Goal: Task Accomplishment & Management: Complete application form

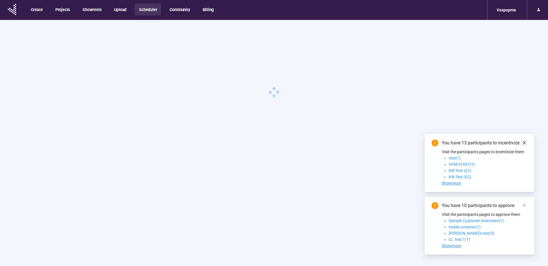
click at [524, 143] on icon "close" at bounding box center [523, 142] width 3 height 3
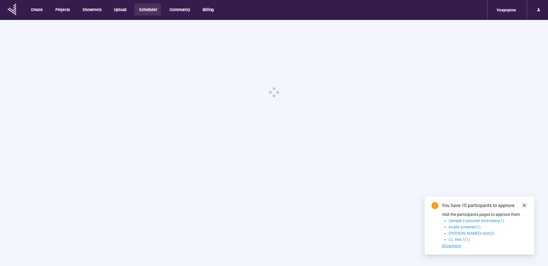
click at [524, 204] on icon "close" at bounding box center [524, 206] width 4 height 4
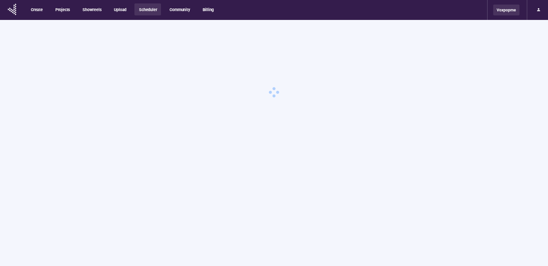
click at [504, 12] on div "Voxpopme" at bounding box center [506, 10] width 26 height 11
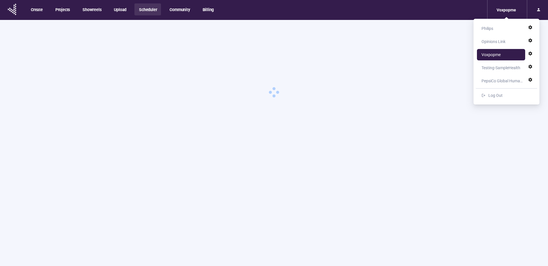
click at [496, 42] on div "Opinions Link" at bounding box center [493, 41] width 24 height 11
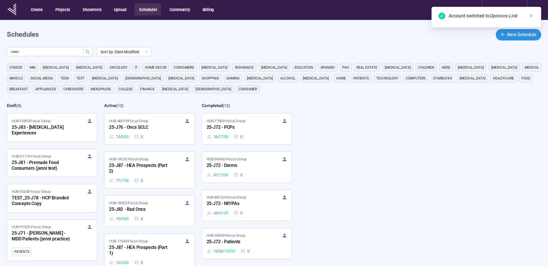
scroll to position [0, 0]
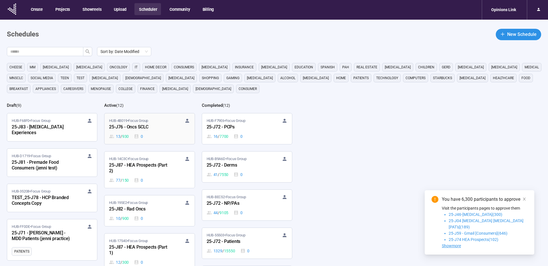
click at [157, 125] on div "25-J76 - Oncs SCLC" at bounding box center [140, 127] width 63 height 7
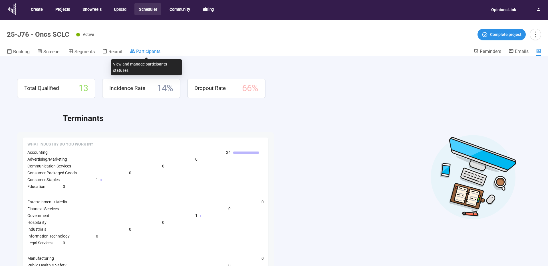
click at [149, 51] on span "Participants" at bounding box center [148, 51] width 24 height 5
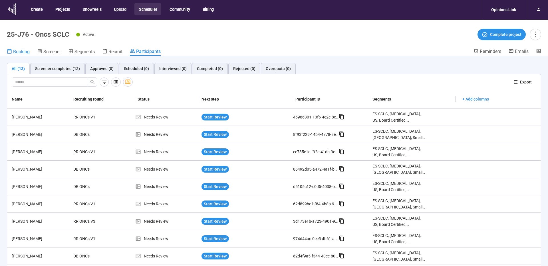
click at [20, 52] on span "Booking" at bounding box center [21, 51] width 17 height 5
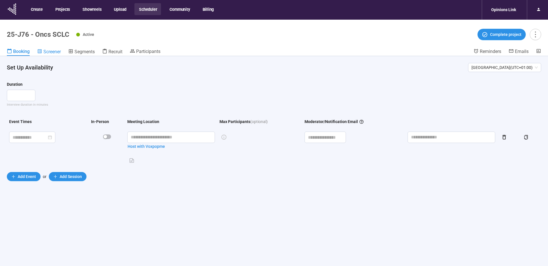
click at [51, 50] on span "Screener" at bounding box center [51, 51] width 17 height 5
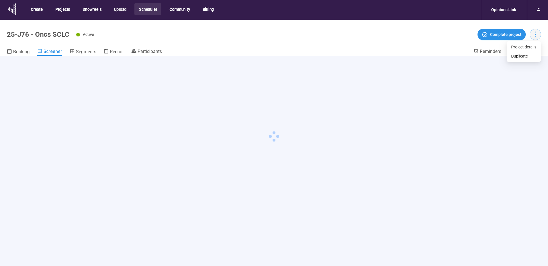
click at [536, 31] on icon "more" at bounding box center [535, 35] width 8 height 8
click at [529, 47] on span "Project details" at bounding box center [523, 47] width 25 height 6
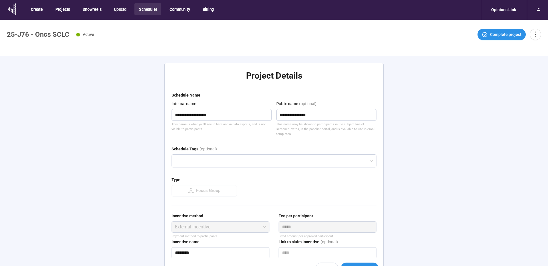
type textarea "**********"
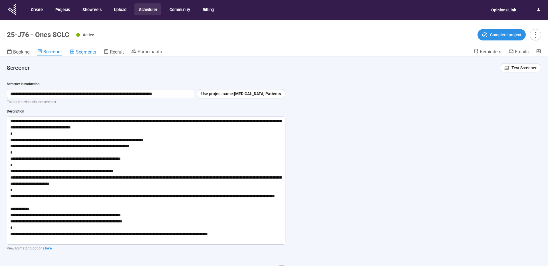
click at [83, 50] on span "Segments" at bounding box center [86, 51] width 20 height 5
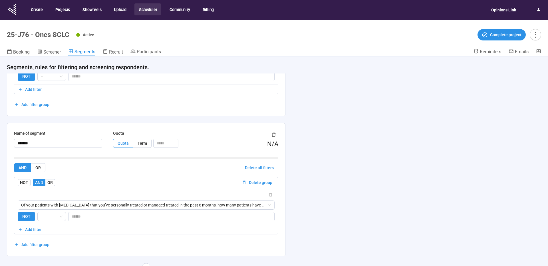
scroll to position [20, 0]
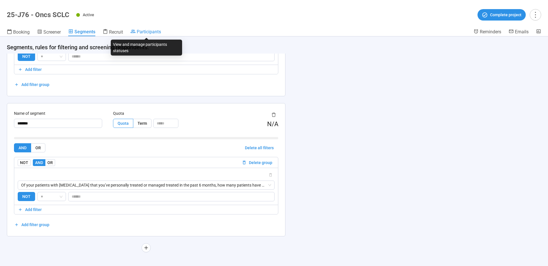
click at [150, 32] on span "Participants" at bounding box center [149, 31] width 24 height 5
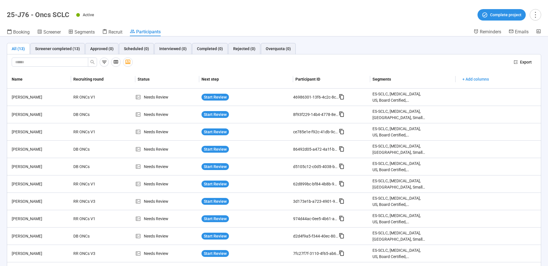
scroll to position [18, 0]
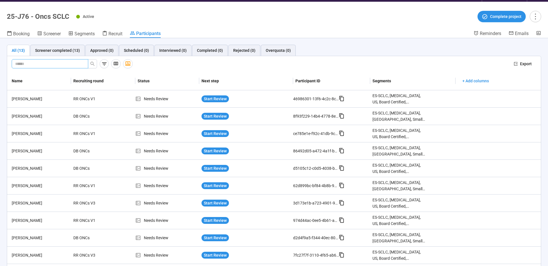
click at [23, 65] on input "text" at bounding box center [47, 64] width 65 height 6
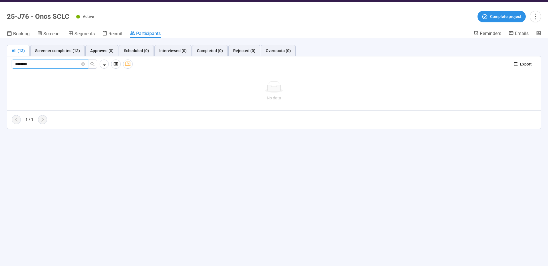
drag, startPoint x: 45, startPoint y: 66, endPoint x: 44, endPoint y: 64, distance: 2.9
click at [45, 66] on input "********" at bounding box center [47, 64] width 65 height 6
drag, startPoint x: 46, startPoint y: 63, endPoint x: 1, endPoint y: 64, distance: 44.2
click at [1, 64] on div "All (13) Screener completed (13) Approved (0) Scheduled (0) Interviewed (0) Com…" at bounding box center [274, 87] width 548 height 98
paste input "**********"
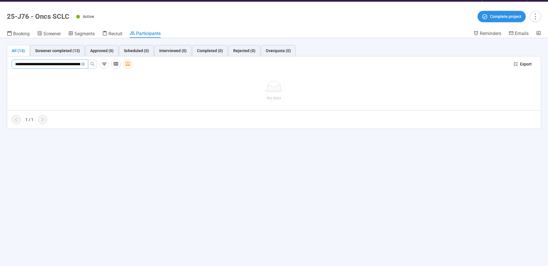
drag, startPoint x: 68, startPoint y: 64, endPoint x: -14, endPoint y: 64, distance: 81.6
click at [0, 64] on html "**********" at bounding box center [274, 125] width 548 height 286
drag, startPoint x: 70, startPoint y: 64, endPoint x: 92, endPoint y: 66, distance: 21.8
click at [92, 66] on span "**********" at bounding box center [55, 64] width 86 height 9
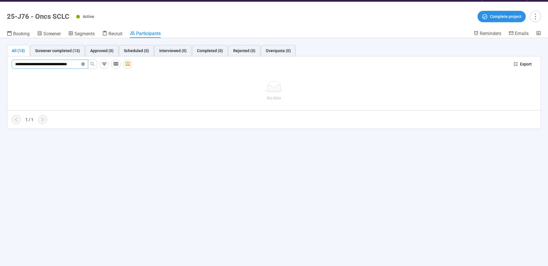
scroll to position [0, 7]
drag, startPoint x: 51, startPoint y: 64, endPoint x: 97, endPoint y: 68, distance: 46.7
click at [97, 68] on div "**********" at bounding box center [260, 64] width 497 height 9
drag, startPoint x: 33, startPoint y: 64, endPoint x: 79, endPoint y: 67, distance: 46.3
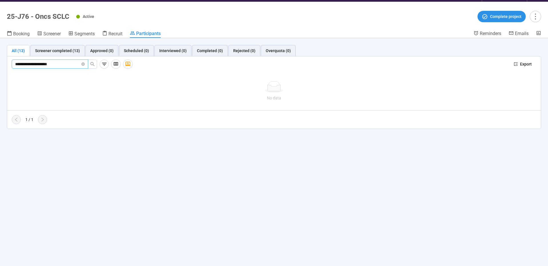
click at [79, 67] on input "**********" at bounding box center [47, 64] width 65 height 6
type input "*********"
drag, startPoint x: 38, startPoint y: 63, endPoint x: -2, endPoint y: 64, distance: 39.9
click at [0, 64] on html "Create Projects Showreels Upload Scheduler Community Billing Opinions Link 25-J…" at bounding box center [274, 125] width 548 height 286
click at [534, 17] on icon "more" at bounding box center [535, 17] width 8 height 8
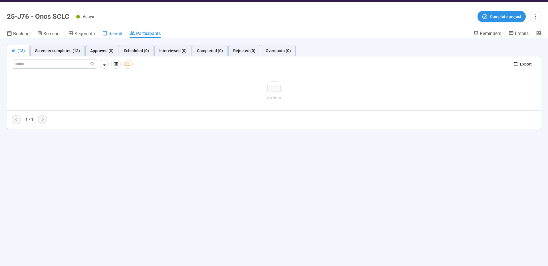
click at [117, 35] on span "Recruit" at bounding box center [115, 33] width 14 height 5
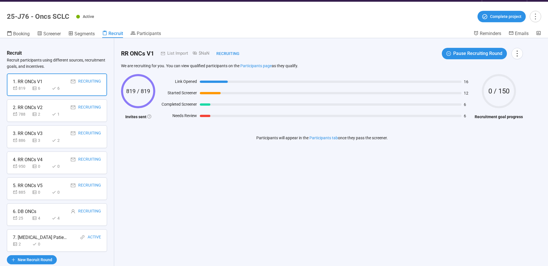
scroll to position [20, 0]
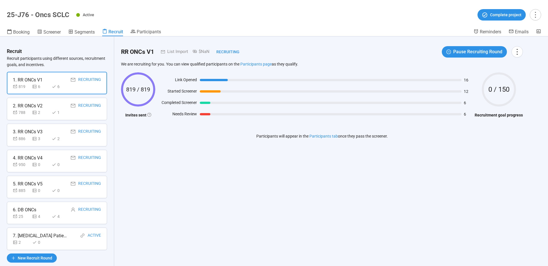
click at [70, 244] on div "2 0" at bounding box center [57, 243] width 88 height 6
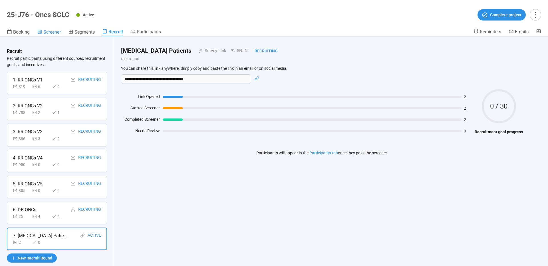
click at [54, 32] on span "Screener" at bounding box center [51, 31] width 17 height 5
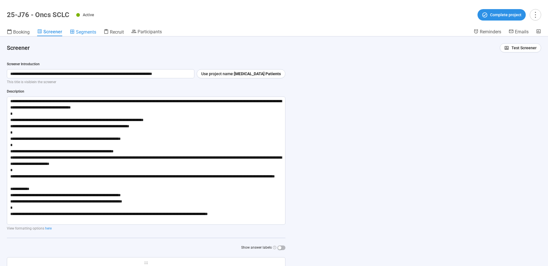
click at [82, 31] on span "Segments" at bounding box center [86, 31] width 20 height 5
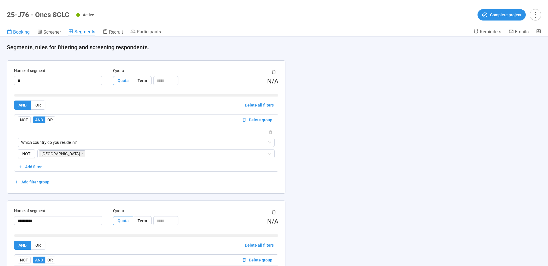
click at [17, 31] on span "Booking" at bounding box center [21, 31] width 17 height 5
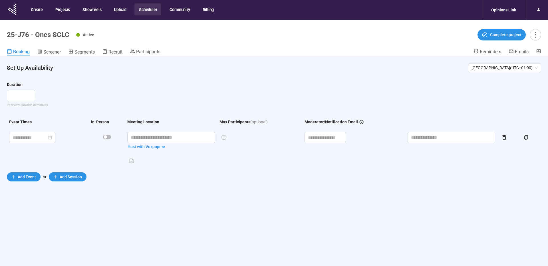
click at [146, 9] on button "Scheduler" at bounding box center [147, 9] width 27 height 12
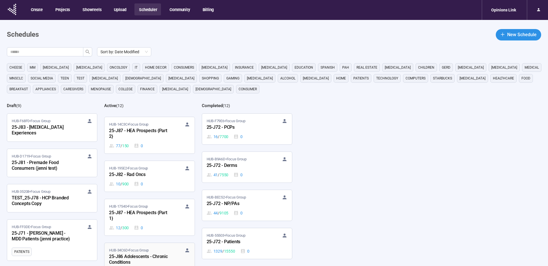
scroll to position [44, 0]
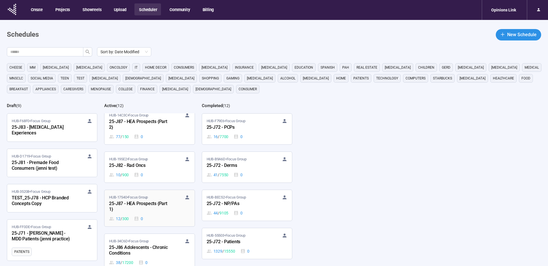
click at [156, 208] on div "25-J87 - HEA Prospects {Part 1}" at bounding box center [140, 206] width 63 height 13
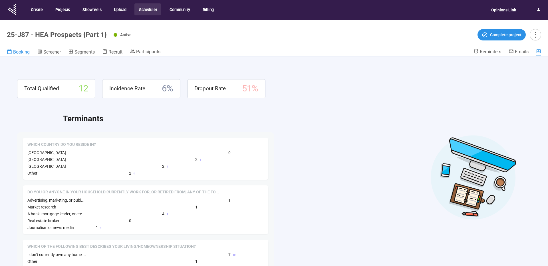
click at [14, 51] on span "Booking" at bounding box center [21, 51] width 17 height 5
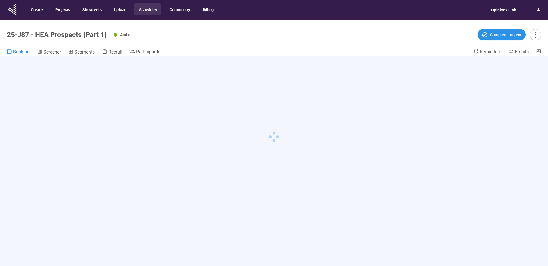
click at [148, 11] on button "Scheduler" at bounding box center [147, 9] width 27 height 12
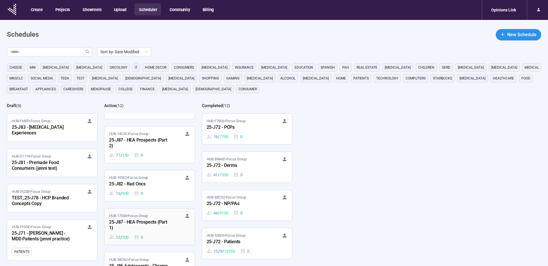
scroll to position [26, 0]
click at [161, 229] on div "25-J87 - HEA Prospects {Part 1}" at bounding box center [140, 224] width 63 height 13
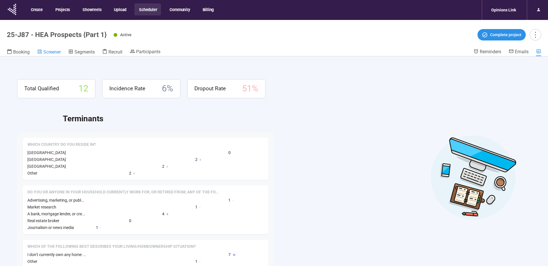
click at [50, 52] on span "Screener" at bounding box center [51, 51] width 17 height 5
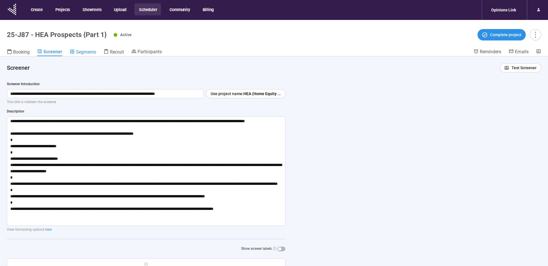
click at [89, 51] on span "Segments" at bounding box center [86, 51] width 20 height 5
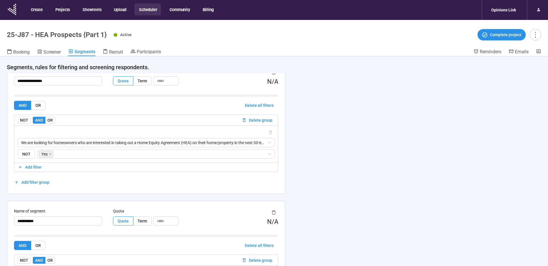
scroll to position [274, 0]
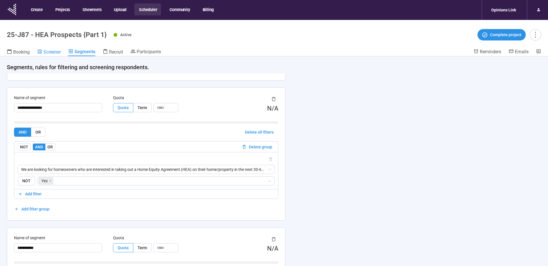
click at [53, 51] on span "Screener" at bounding box center [51, 51] width 17 height 5
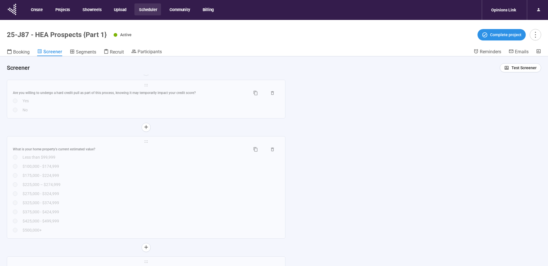
scroll to position [1832, 0]
drag, startPoint x: 146, startPoint y: 8, endPoint x: 125, endPoint y: 84, distance: 78.0
click at [146, 8] on button "Scheduler" at bounding box center [147, 9] width 27 height 12
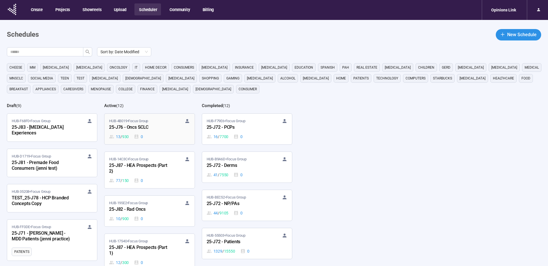
click at [158, 125] on div "25-J76 - Oncs SCLC" at bounding box center [140, 127] width 63 height 7
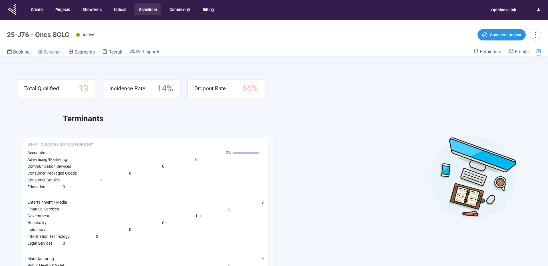
scroll to position [1, 0]
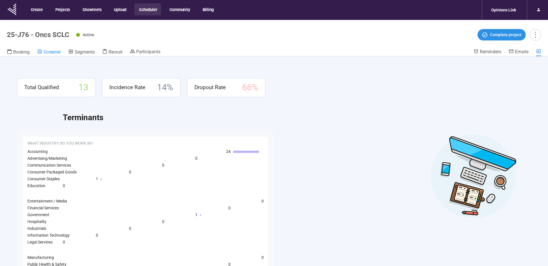
click at [49, 50] on span "Screener" at bounding box center [51, 51] width 17 height 5
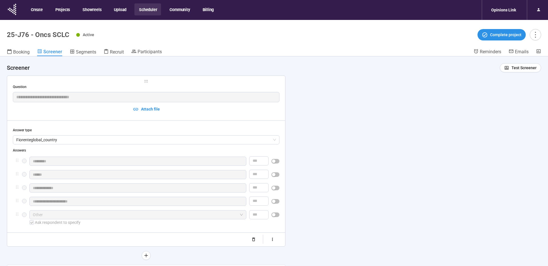
scroll to position [189, 0]
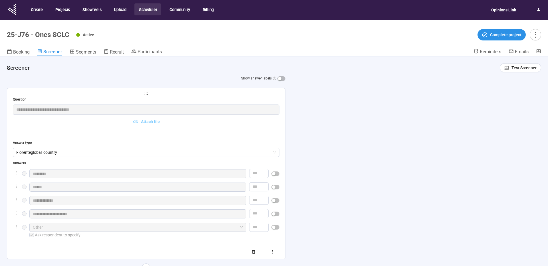
click at [248, 123] on span "Attach file" at bounding box center [146, 122] width 266 height 6
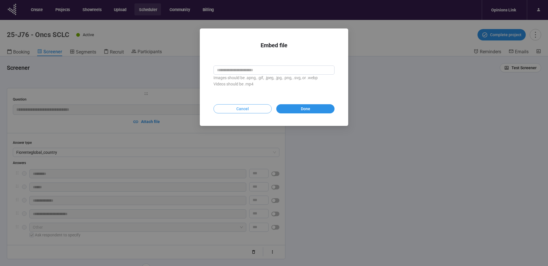
click at [244, 110] on span "Cancel" at bounding box center [242, 109] width 13 height 6
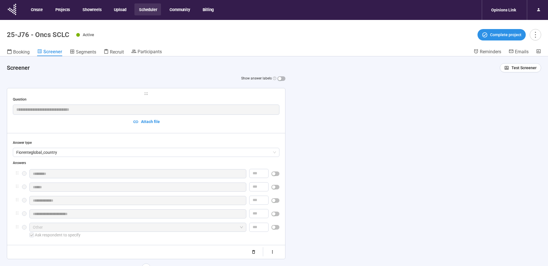
click at [256, 141] on div "Answer type" at bounding box center [146, 142] width 266 height 5
click at [274, 138] on div "**********" at bounding box center [146, 177] width 266 height 160
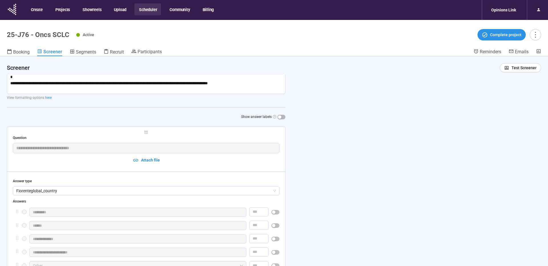
scroll to position [155, 0]
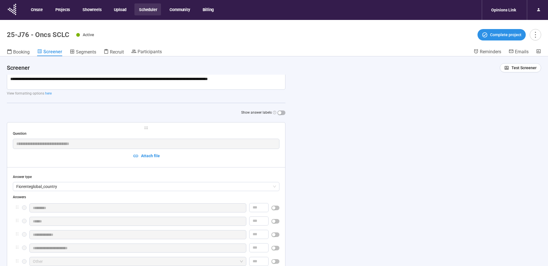
click at [207, 173] on div "**********" at bounding box center [146, 211] width 266 height 160
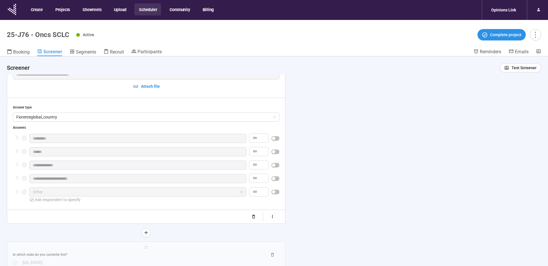
scroll to position [232, 0]
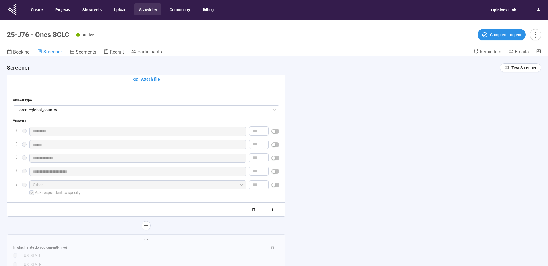
click at [193, 120] on div "Answers" at bounding box center [146, 120] width 266 height 5
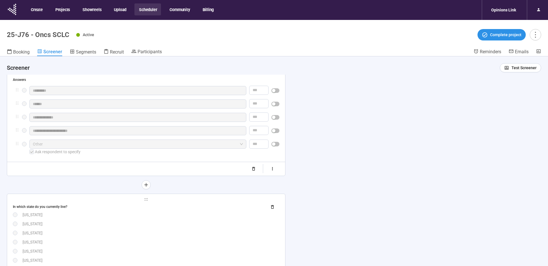
scroll to position [298, 0]
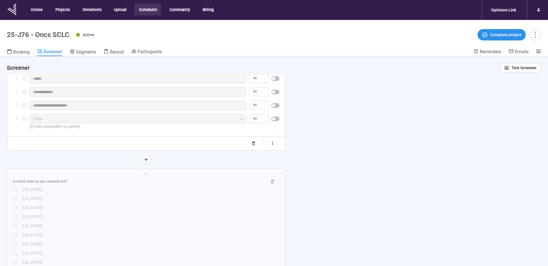
click at [171, 133] on div "**********" at bounding box center [146, 68] width 266 height 160
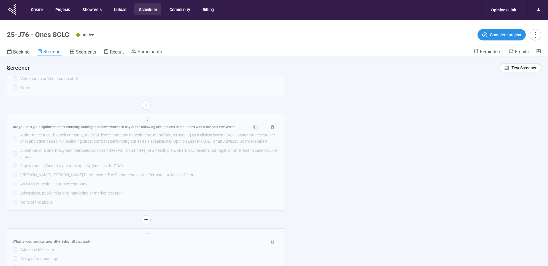
scroll to position [1379, 0]
drag, startPoint x: 236, startPoint y: 182, endPoint x: 148, endPoint y: 122, distance: 105.9
click at [236, 182] on div "Are you or is your significant other currently working in or have worked in any…" at bounding box center [146, 165] width 266 height 83
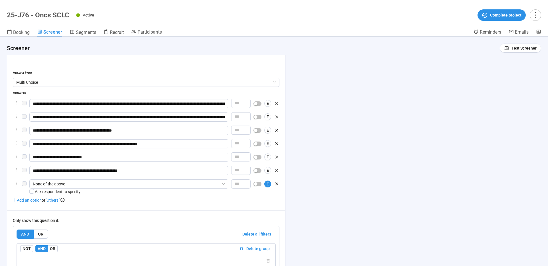
scroll to position [1332, 0]
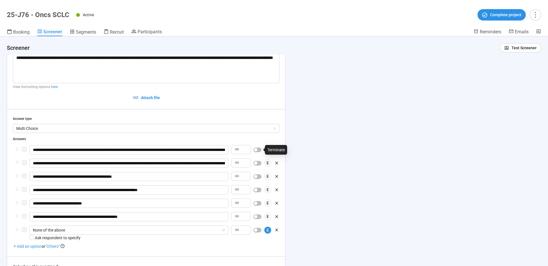
click at [257, 149] on div "button" at bounding box center [255, 149] width 3 height 3
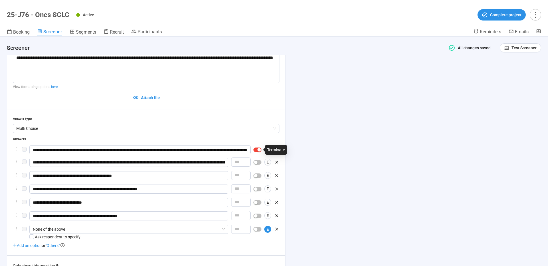
click at [259, 150] on div "button" at bounding box center [258, 149] width 3 height 3
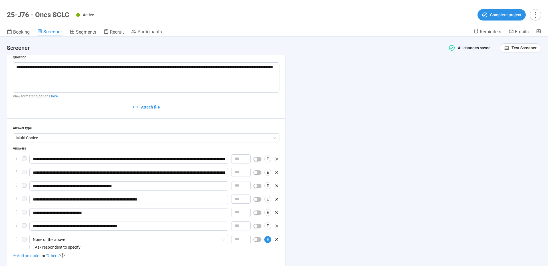
scroll to position [1320, 0]
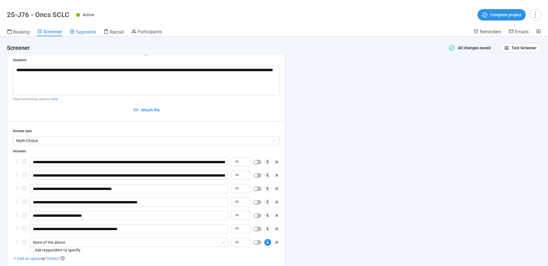
click at [81, 33] on span "Segments" at bounding box center [86, 31] width 20 height 5
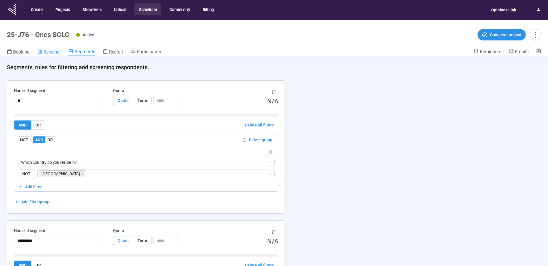
click at [51, 52] on span "Screener" at bounding box center [51, 51] width 17 height 5
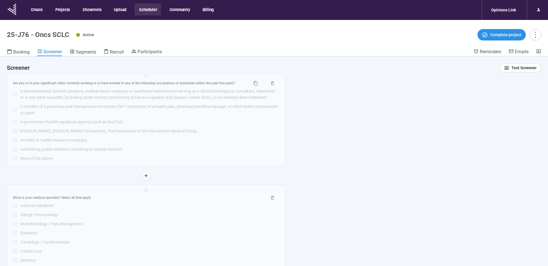
scroll to position [1441, 0]
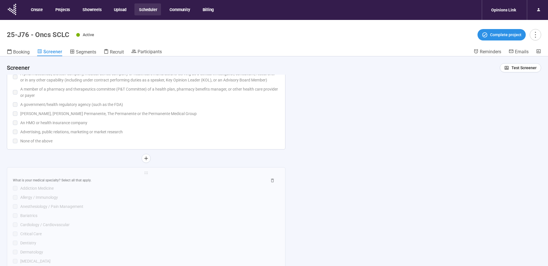
click at [224, 137] on div "Are you or is your significant other currently working in or have worked in any…" at bounding box center [146, 103] width 266 height 83
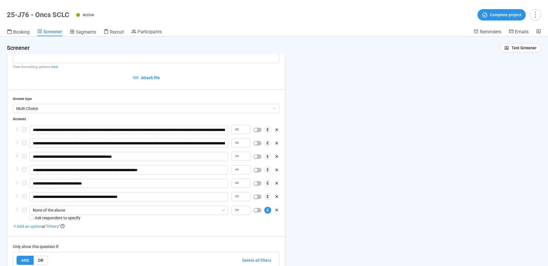
scroll to position [1344, 0]
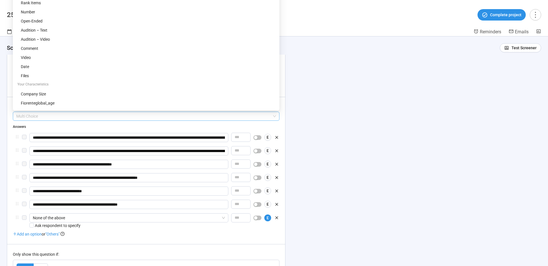
click at [105, 117] on span "Multi Choice" at bounding box center [146, 116] width 260 height 9
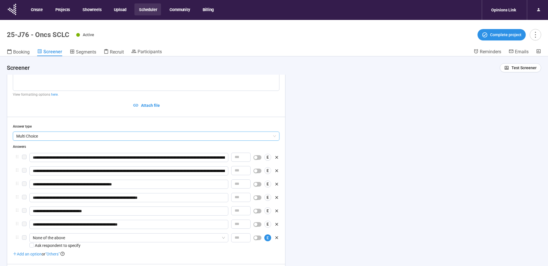
click at [280, 106] on div "**********" at bounding box center [146, 219] width 278 height 350
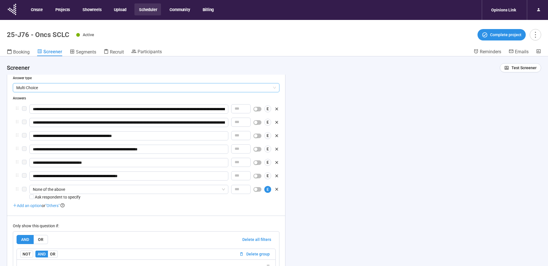
scroll to position [1399, 0]
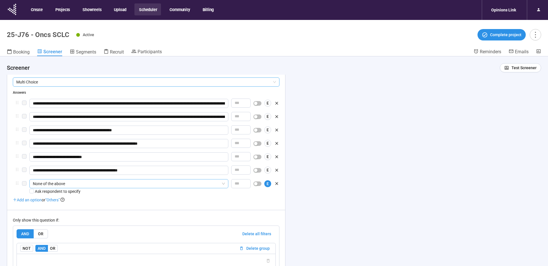
click at [225, 187] on div "None of the above" at bounding box center [128, 183] width 199 height 9
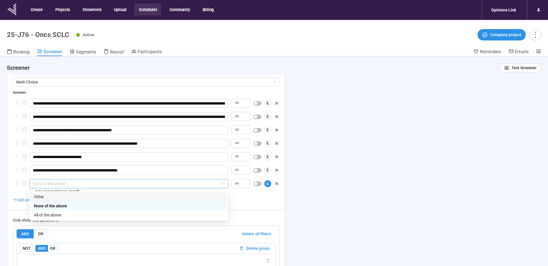
click at [256, 200] on div "Add an option or "Others"" at bounding box center [146, 200] width 266 height 6
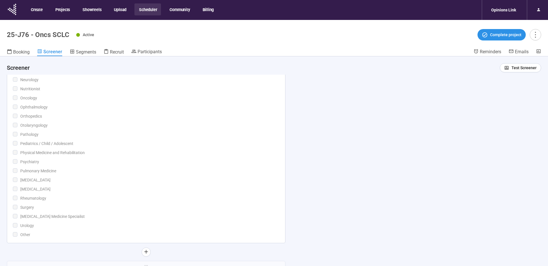
scroll to position [1909, 0]
drag, startPoint x: 183, startPoint y: 169, endPoint x: 204, endPoint y: 170, distance: 20.6
click at [183, 169] on div "Pulmonary Medicine" at bounding box center [149, 170] width 259 height 6
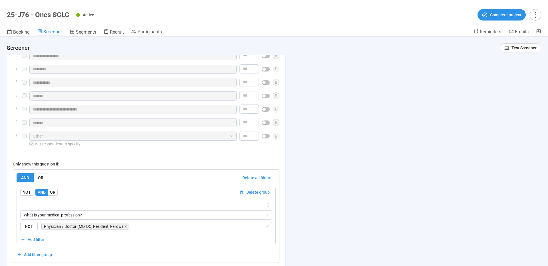
scroll to position [1974, 0]
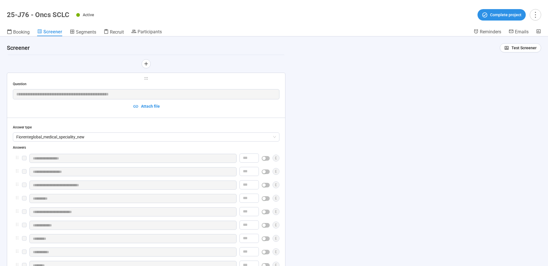
scroll to position [1364, 0]
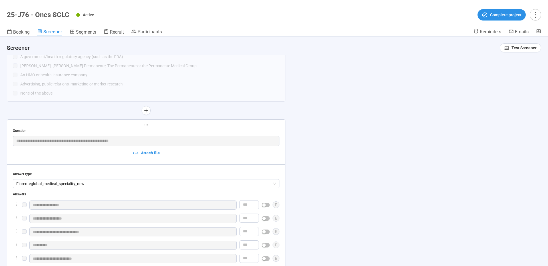
click at [266, 172] on div "Answer type" at bounding box center [146, 174] width 266 height 5
drag, startPoint x: 247, startPoint y: 170, endPoint x: 242, endPoint y: 170, distance: 5.2
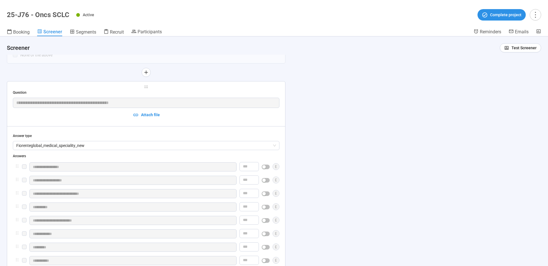
scroll to position [1402, 0]
click at [232, 156] on div "Answers" at bounding box center [146, 155] width 266 height 5
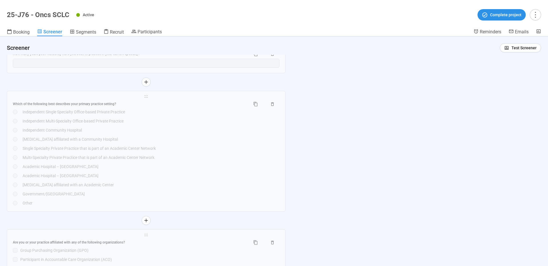
scroll to position [2808, 0]
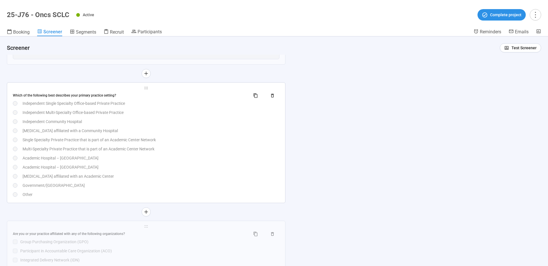
click at [266, 134] on div "[MEDICAL_DATA] affiliated with a Community Hospital" at bounding box center [151, 131] width 257 height 6
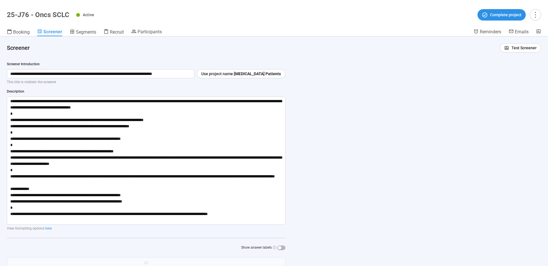
scroll to position [0, 0]
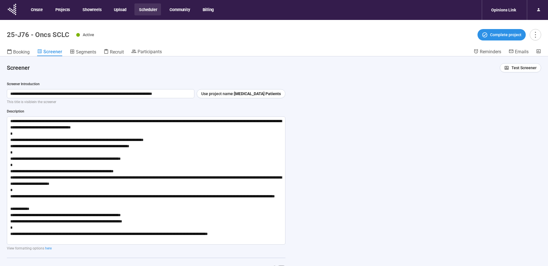
click at [144, 9] on button "Scheduler" at bounding box center [147, 9] width 27 height 12
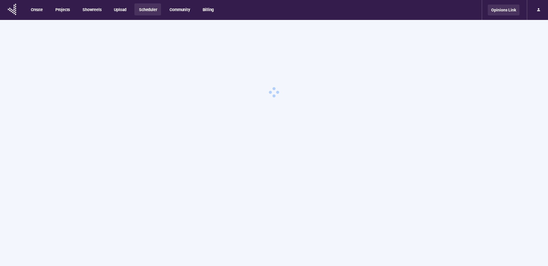
click at [513, 13] on div "Opinions Link" at bounding box center [503, 10] width 32 height 11
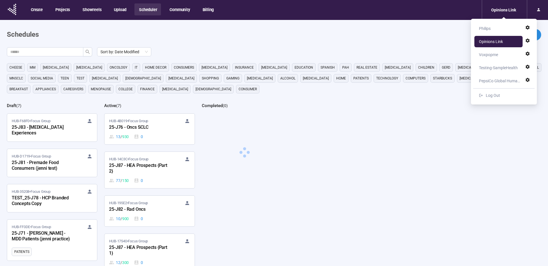
click at [495, 54] on div "Voxpopme" at bounding box center [488, 54] width 19 height 11
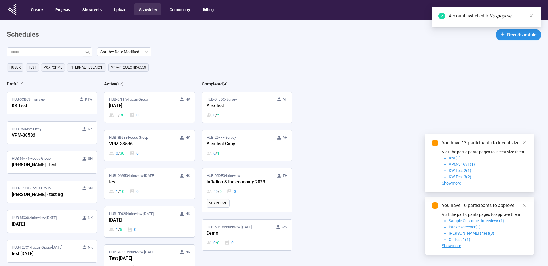
drag, startPoint x: 519, startPoint y: 35, endPoint x: 266, endPoint y: 112, distance: 264.1
click at [519, 35] on span "New Schedule" at bounding box center [521, 34] width 29 height 7
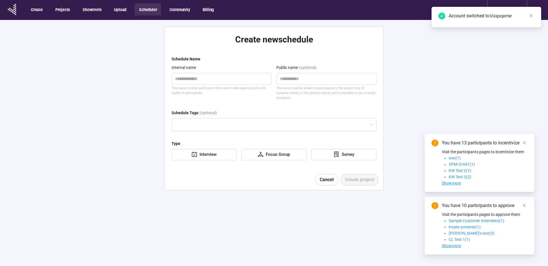
scroll to position [1, 0]
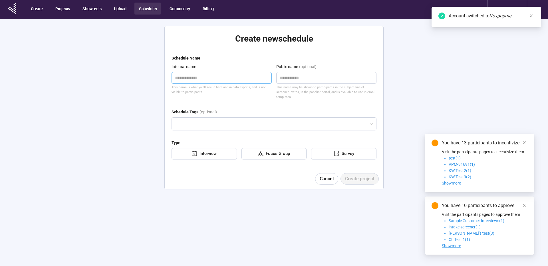
click at [213, 78] on textarea at bounding box center [221, 78] width 100 height 12
type textarea "*"
type textarea "**"
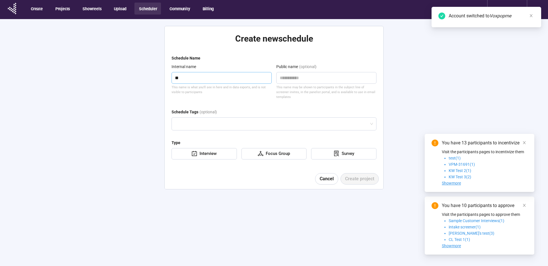
type textarea "**"
type textarea "****"
type textarea "*****"
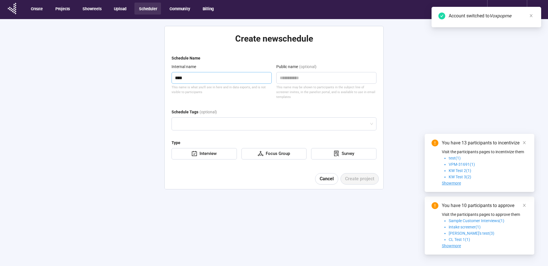
type textarea "*****"
type textarea "******"
type textarea "*******"
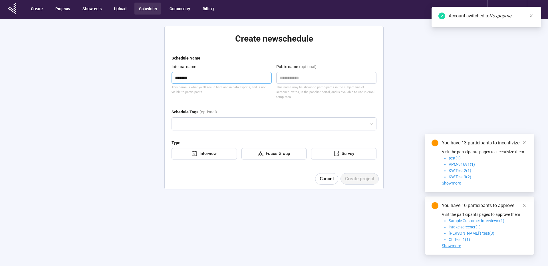
type textarea "*******"
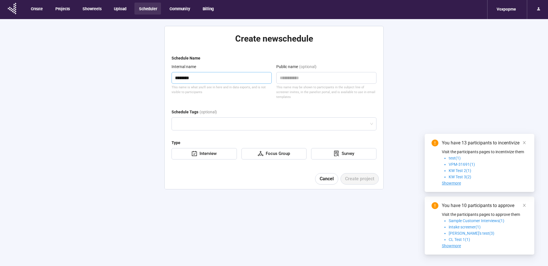
type textarea "*********"
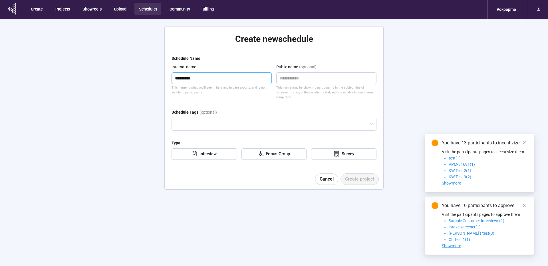
type textarea "*********"
drag, startPoint x: 290, startPoint y: 152, endPoint x: 282, endPoint y: 152, distance: 8.3
click at [290, 152] on div "Focus Group" at bounding box center [273, 154] width 65 height 11
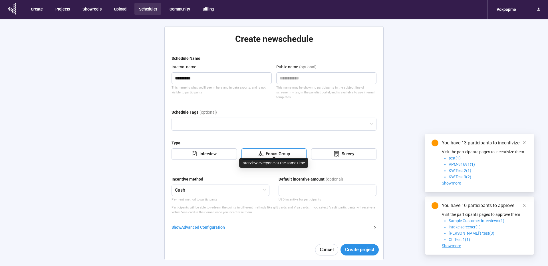
scroll to position [0, 0]
click at [365, 246] on span "Create project" at bounding box center [359, 249] width 29 height 7
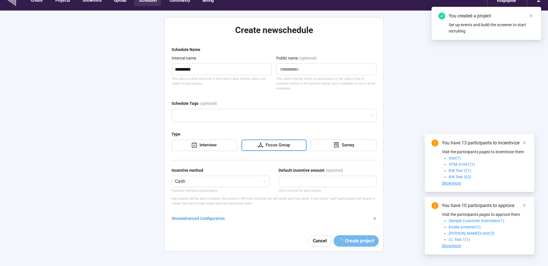
scroll to position [10, 0]
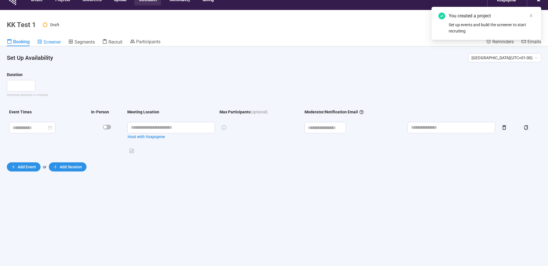
click at [54, 42] on span "Screener" at bounding box center [51, 41] width 17 height 5
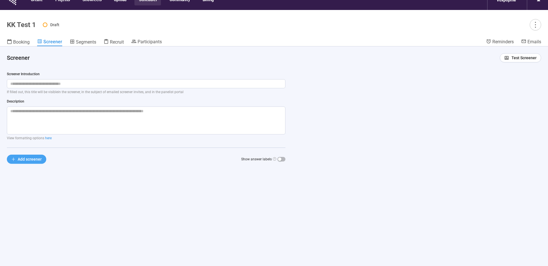
click at [29, 160] on span "Add screener" at bounding box center [30, 159] width 24 height 6
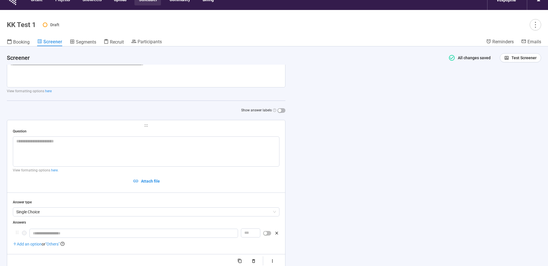
scroll to position [71, 0]
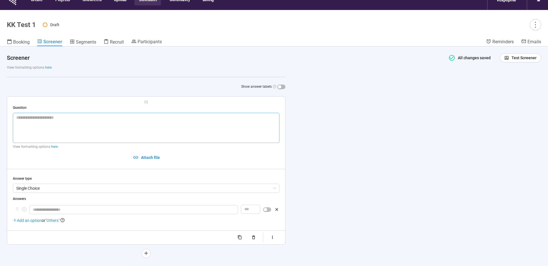
click at [43, 124] on textarea at bounding box center [146, 128] width 266 height 30
type textarea "*"
type textarea "***"
type textarea "****"
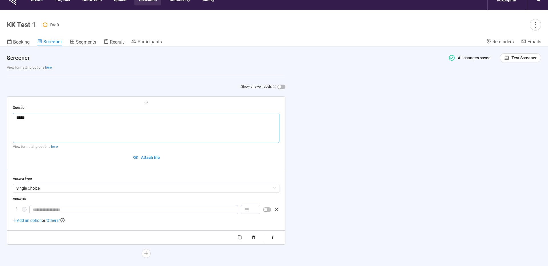
type textarea "******"
type textarea "*******"
type textarea "********"
type textarea "*********"
type textarea "**********"
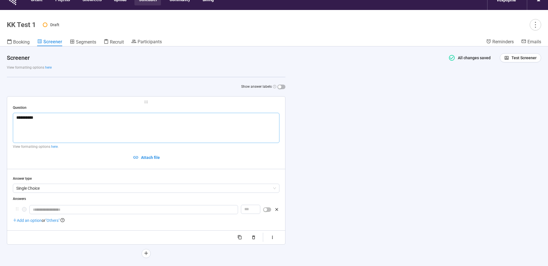
type textarea "**********"
type textarea "*********"
type textarea "********"
type textarea "*******"
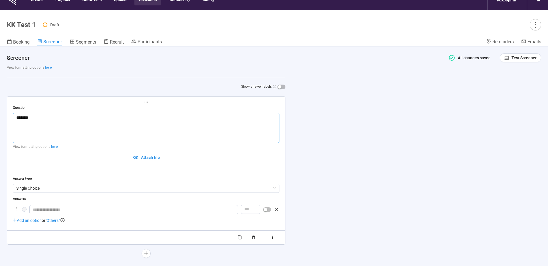
type textarea "******"
type textarea "****"
type textarea "******"
type textarea "*******"
type textarea "********"
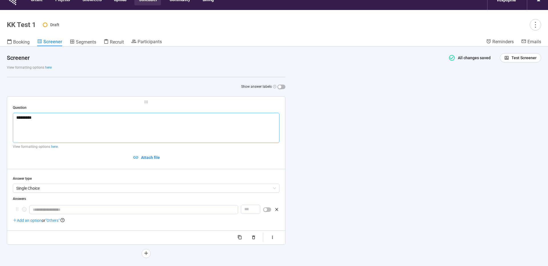
type textarea "*********"
type textarea "**********"
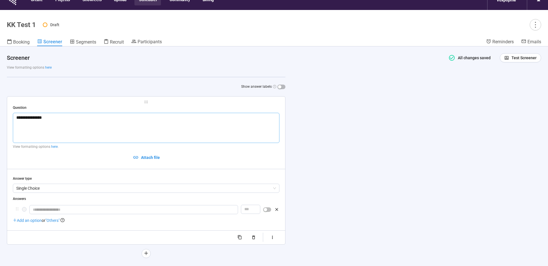
type textarea "**********"
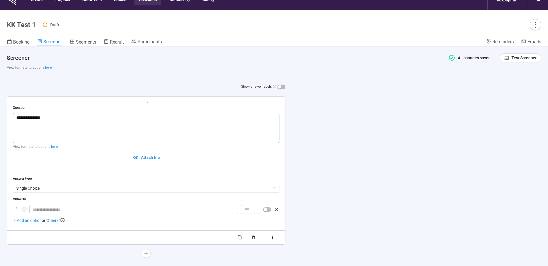
type textarea "**********"
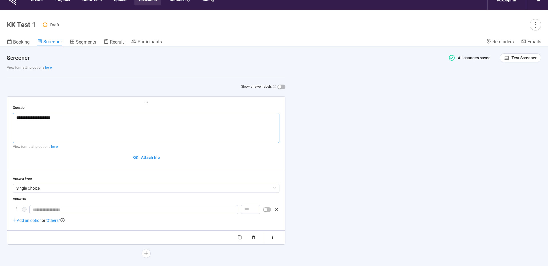
type textarea "**********"
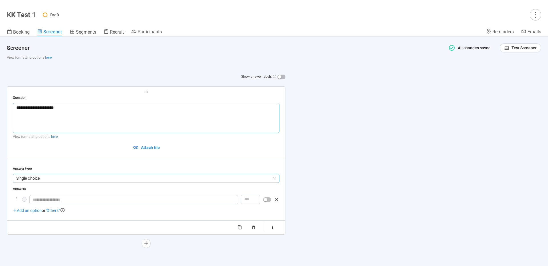
click at [64, 180] on span "Single Choice" at bounding box center [146, 178] width 260 height 9
type textarea "**********"
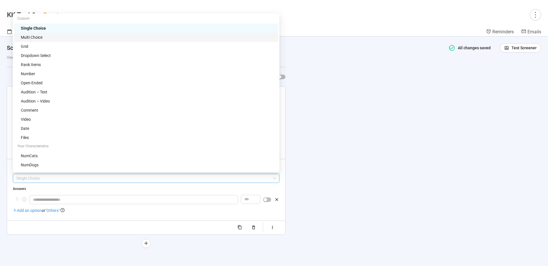
click at [49, 37] on div "Multi Choice" at bounding box center [148, 37] width 254 height 6
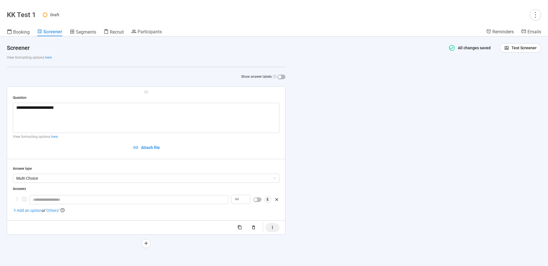
click at [272, 231] on button "button" at bounding box center [272, 227] width 14 height 9
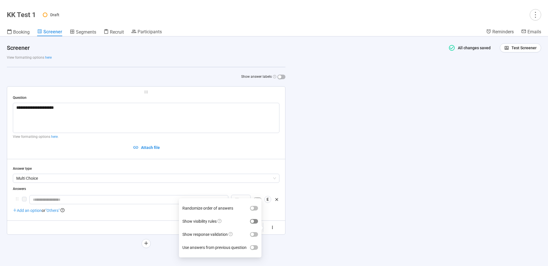
click at [255, 222] on span "button" at bounding box center [254, 221] width 8 height 5
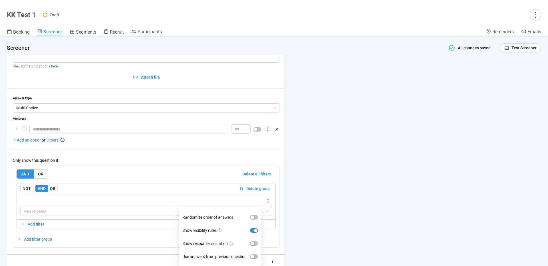
scroll to position [142, 0]
click at [26, 140] on span "Add an option" at bounding box center [27, 139] width 29 height 5
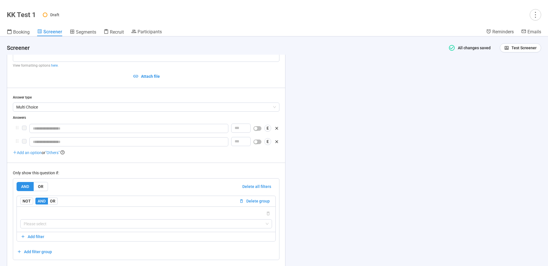
click at [31, 154] on span "Add an option" at bounding box center [27, 153] width 29 height 5
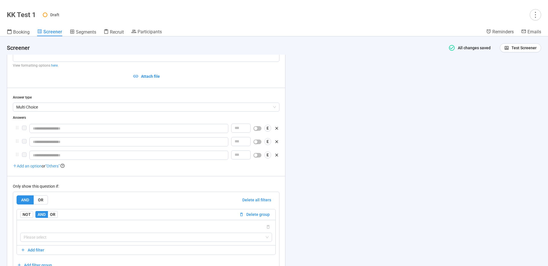
click at [29, 167] on span "Add an option" at bounding box center [27, 166] width 29 height 5
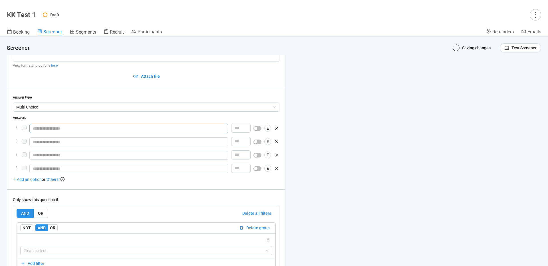
click at [44, 129] on input "text" at bounding box center [128, 128] width 199 height 9
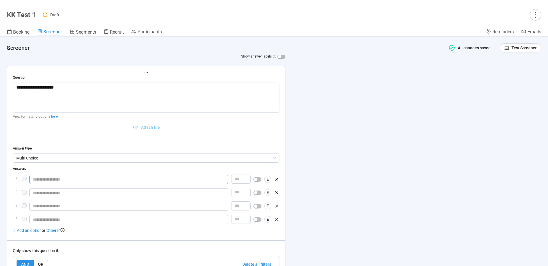
scroll to position [92, 0]
type input "********"
click at [63, 193] on input "text" at bounding box center [128, 192] width 199 height 9
click at [60, 206] on input "text" at bounding box center [128, 205] width 199 height 9
drag, startPoint x: 54, startPoint y: 195, endPoint x: 20, endPoint y: 192, distance: 33.8
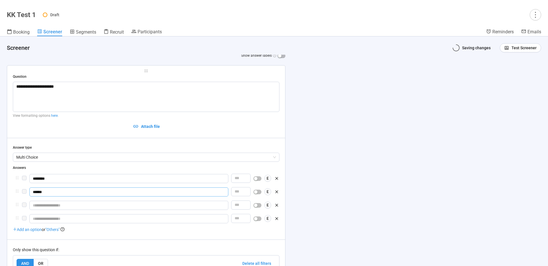
click at [20, 192] on div "****** E" at bounding box center [146, 193] width 266 height 10
type input "*******"
click at [43, 207] on input "text" at bounding box center [128, 205] width 199 height 9
type input "******"
click at [41, 222] on input "text" at bounding box center [128, 218] width 199 height 9
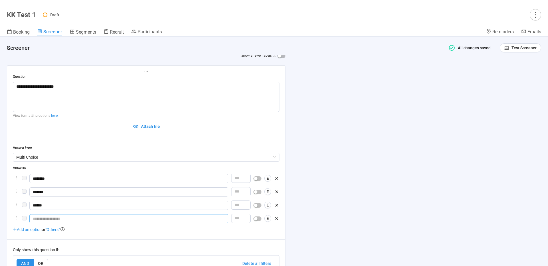
click at [55, 231] on span ""Others"" at bounding box center [52, 230] width 14 height 5
click at [163, 233] on span "Other" at bounding box center [129, 232] width 192 height 9
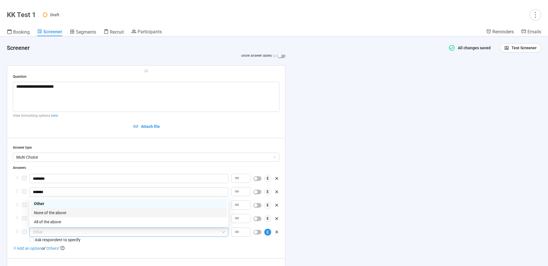
click at [62, 212] on div "None of the above" at bounding box center [129, 213] width 190 height 6
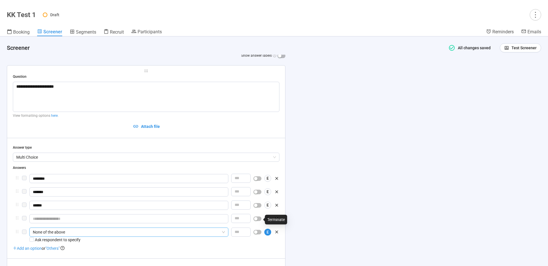
drag, startPoint x: 258, startPoint y: 220, endPoint x: 256, endPoint y: 213, distance: 7.0
click at [257, 220] on button "button" at bounding box center [257, 219] width 8 height 5
drag, startPoint x: 256, startPoint y: 209, endPoint x: 258, endPoint y: 197, distance: 11.5
click at [256, 209] on div at bounding box center [257, 205] width 8 height 9
click at [257, 206] on div "button" at bounding box center [255, 205] width 3 height 3
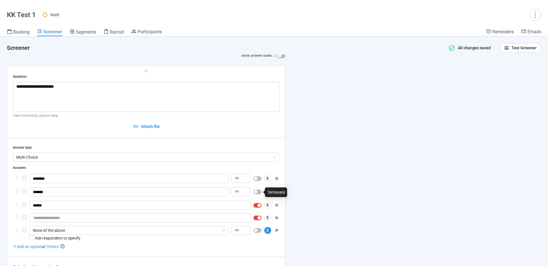
click at [258, 193] on span "button" at bounding box center [257, 192] width 8 height 5
click at [257, 178] on div "button" at bounding box center [255, 178] width 3 height 3
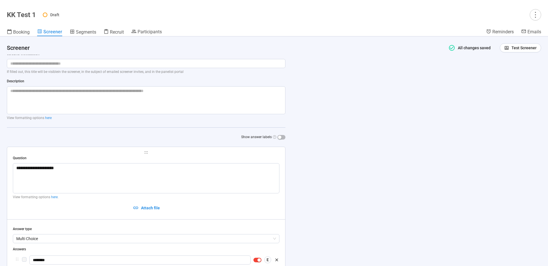
scroll to position [4, 0]
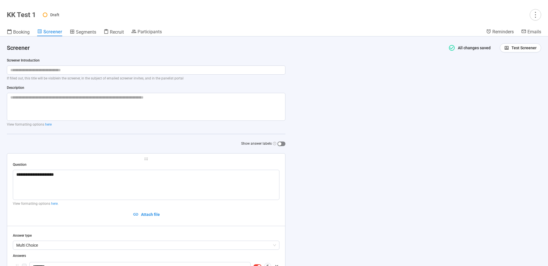
click at [280, 144] on div "button" at bounding box center [279, 143] width 3 height 3
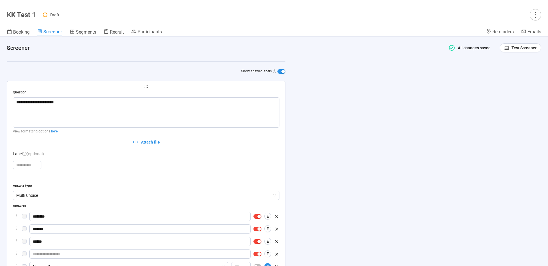
scroll to position [75, 0]
click at [280, 72] on button "Show answer labels" at bounding box center [281, 72] width 8 height 5
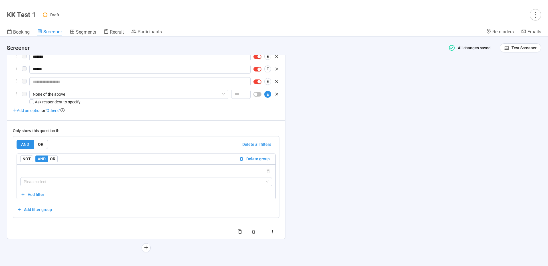
scroll to position [231, 0]
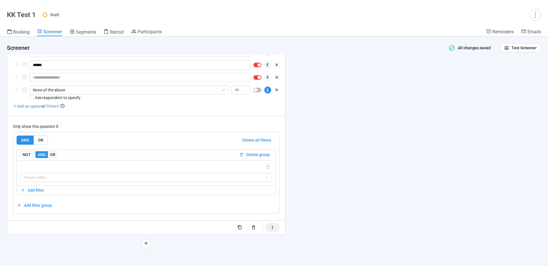
click at [274, 228] on icon "button" at bounding box center [272, 227] width 5 height 5
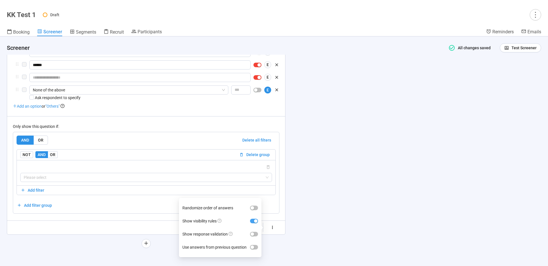
click at [256, 221] on div "button" at bounding box center [255, 221] width 3 height 3
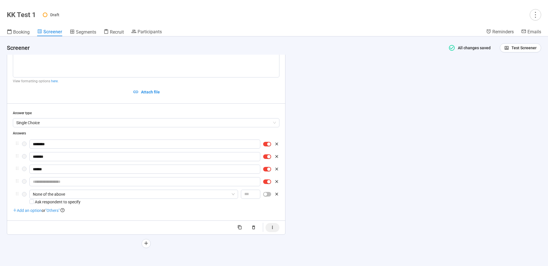
click at [272, 228] on icon "button" at bounding box center [272, 227] width 5 height 5
click at [139, 217] on div "**********" at bounding box center [146, 136] width 266 height 193
click at [277, 183] on icon "button" at bounding box center [276, 182] width 3 height 3
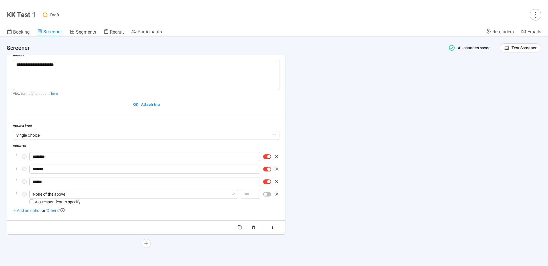
scroll to position [114, 0]
click at [144, 245] on icon "plus" at bounding box center [146, 243] width 5 height 5
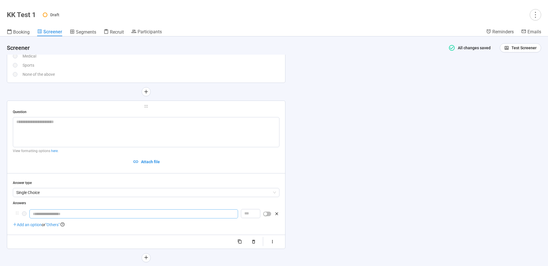
scroll to position [146, 0]
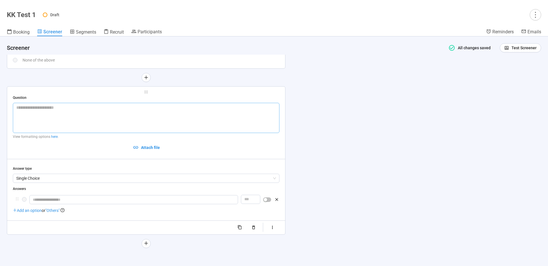
click at [63, 115] on textarea at bounding box center [146, 118] width 266 height 30
type textarea "*"
type textarea "**"
type textarea "***"
type textarea "****"
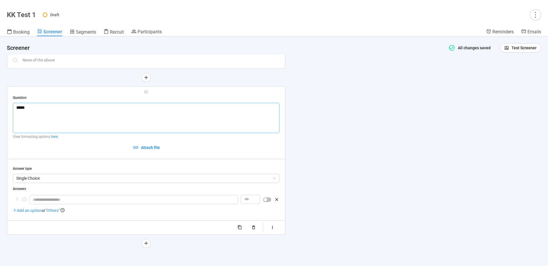
type textarea "******"
type textarea "********"
type textarea "*********"
type textarea "**********"
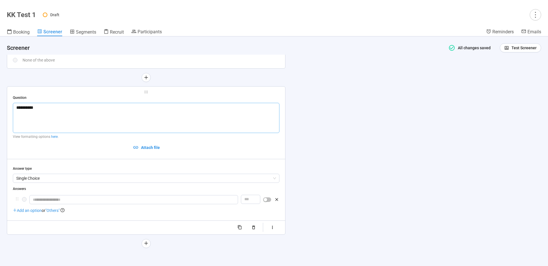
type textarea "**********"
click at [68, 175] on span "Single Choice" at bounding box center [146, 178] width 260 height 9
type textarea "**********"
drag, startPoint x: 47, startPoint y: 202, endPoint x: 60, endPoint y: 204, distance: 13.0
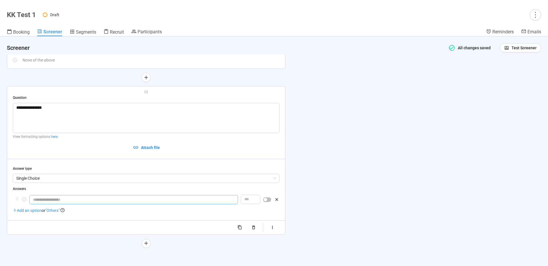
click at [47, 202] on input "text" at bounding box center [133, 199] width 208 height 9
drag, startPoint x: 32, startPoint y: 211, endPoint x: 43, endPoint y: 207, distance: 11.7
click at [32, 211] on span "Add an option" at bounding box center [27, 210] width 29 height 5
type input "*"
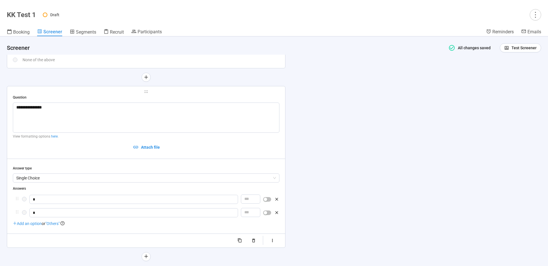
click at [92, 227] on div "Add an option or "Others"" at bounding box center [146, 224] width 266 height 6
type input "*"
click at [528, 50] on span "Test Screener" at bounding box center [523, 48] width 25 height 6
click at [520, 78] on link "Test screener" at bounding box center [516, 77] width 23 height 5
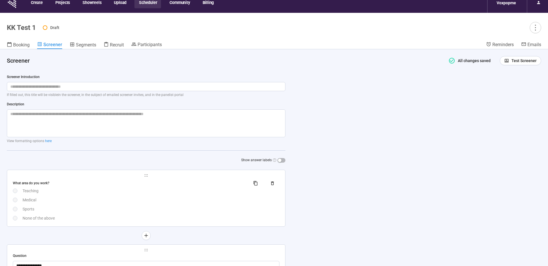
scroll to position [5, 0]
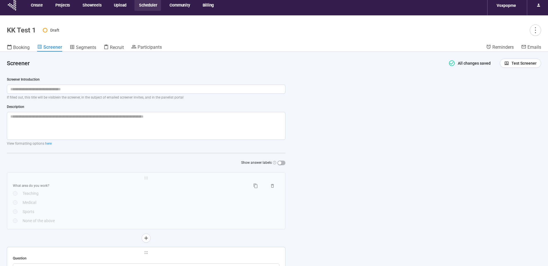
click at [245, 185] on div "What area do you work?" at bounding box center [129, 185] width 233 height 5
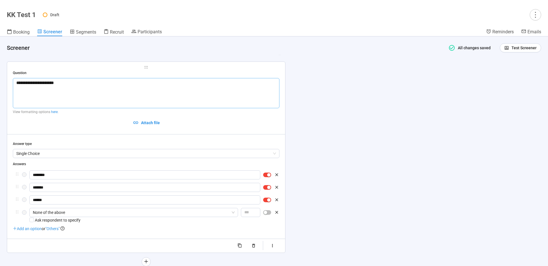
scroll to position [95, 0]
click at [515, 49] on span "Test Screener" at bounding box center [523, 48] width 25 height 6
click at [514, 78] on link "Test screener" at bounding box center [516, 77] width 23 height 5
click at [534, 17] on icon "more" at bounding box center [535, 15] width 8 height 8
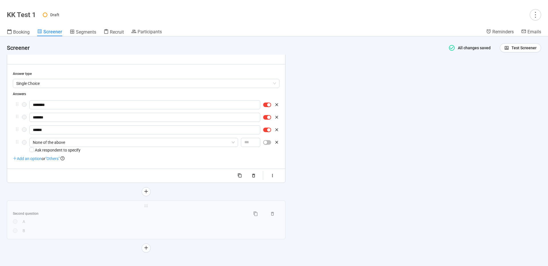
scroll to position [170, 0]
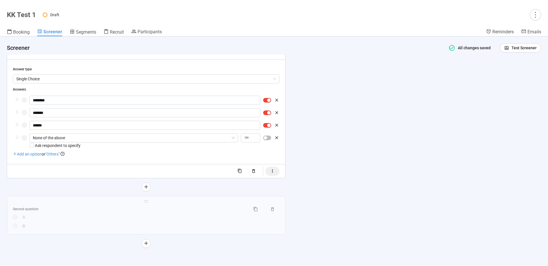
click at [273, 171] on icon "button" at bounding box center [272, 171] width 5 height 5
drag, startPoint x: 133, startPoint y: 156, endPoint x: 146, endPoint y: 153, distance: 13.4
click at [133, 156] on div "Add an option or "Others"" at bounding box center [146, 154] width 266 height 6
click at [57, 78] on span "Single Choice" at bounding box center [146, 79] width 260 height 9
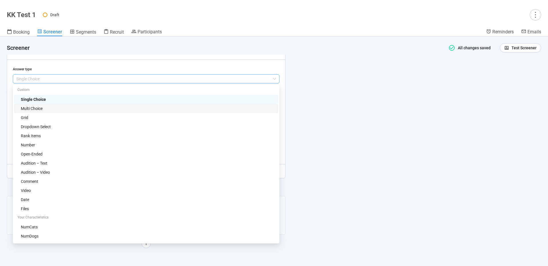
click at [44, 108] on div "Multi Choice" at bounding box center [148, 109] width 254 height 6
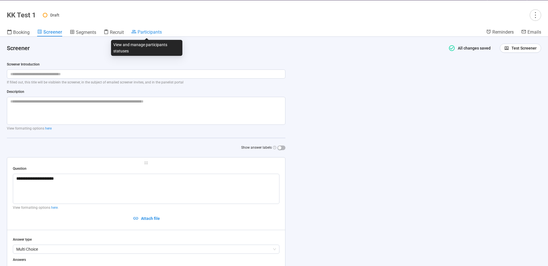
scroll to position [20, 0]
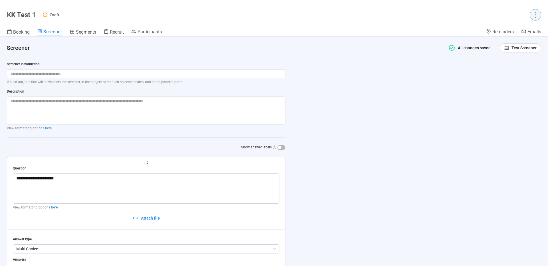
click at [534, 15] on icon "more" at bounding box center [535, 15] width 8 height 8
click at [530, 26] on span "Project details" at bounding box center [523, 27] width 25 height 6
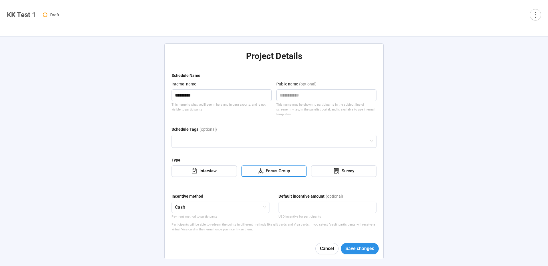
type textarea "**********"
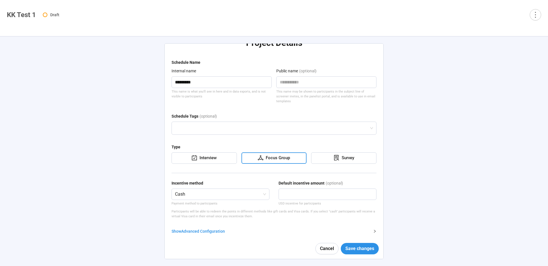
click at [190, 228] on div "Show Advanced Configuration" at bounding box center [270, 231] width 198 height 6
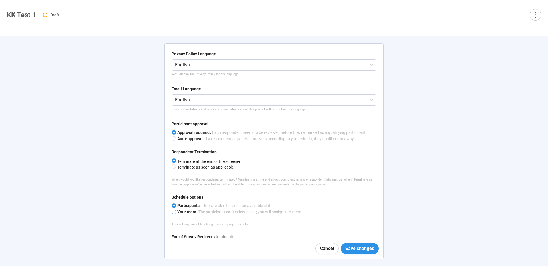
scroll to position [208, 0]
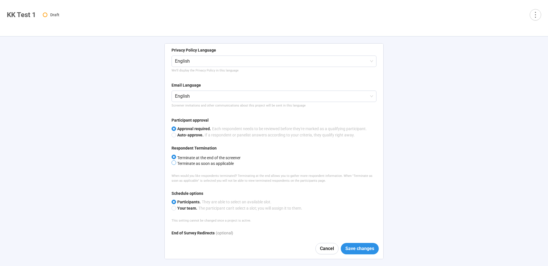
click at [190, 161] on span "Terminate as soon as applicable" at bounding box center [205, 163] width 58 height 5
click at [187, 156] on span "Terminate at the end of the screener" at bounding box center [208, 158] width 64 height 5
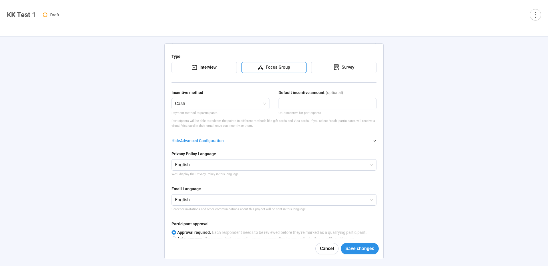
click at [199, 138] on div "Hide Advanced Configuration" at bounding box center [270, 141] width 198 height 6
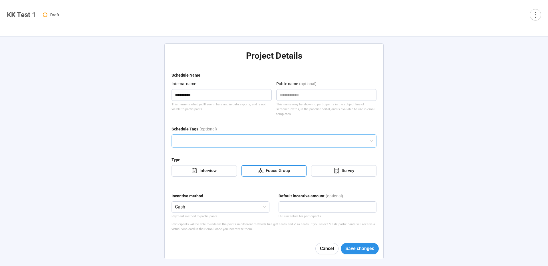
scroll to position [13, 0]
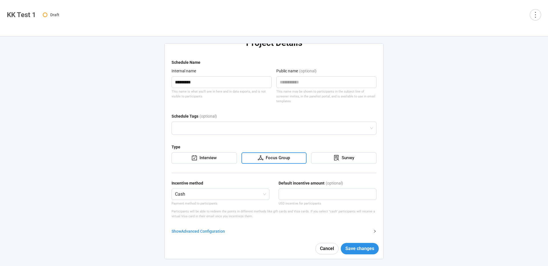
click at [200, 228] on div "Show Advanced Configuration" at bounding box center [270, 231] width 198 height 6
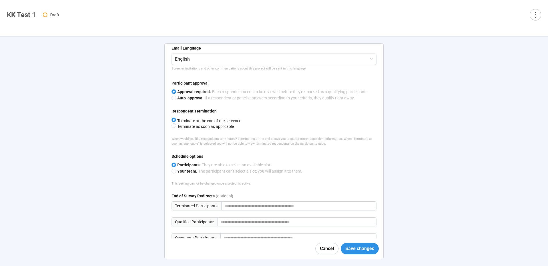
scroll to position [247, 0]
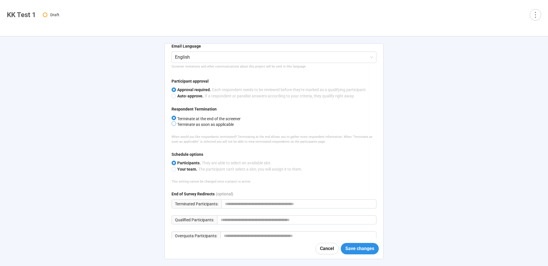
click at [186, 122] on span "Terminate as soon as applicable" at bounding box center [205, 124] width 58 height 5
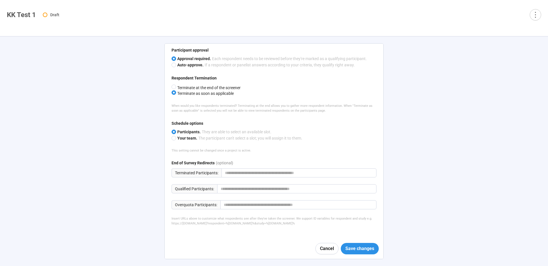
scroll to position [285, 0]
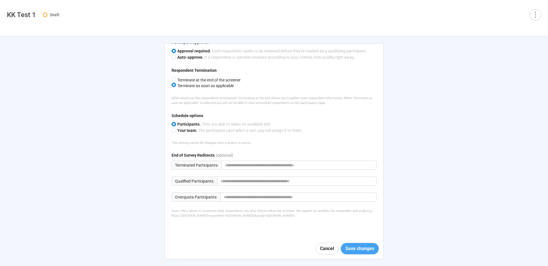
click at [359, 247] on span "Save changes" at bounding box center [359, 248] width 29 height 7
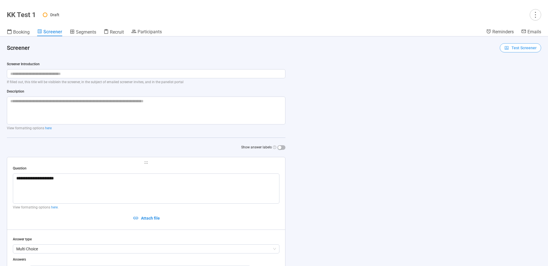
click at [516, 47] on span "Test Screener" at bounding box center [523, 48] width 25 height 6
click at [520, 80] on link "Test screener" at bounding box center [516, 77] width 23 height 5
click at [536, 15] on icon "more" at bounding box center [535, 15] width 8 height 8
click at [524, 24] on span "Project details" at bounding box center [523, 27] width 25 height 6
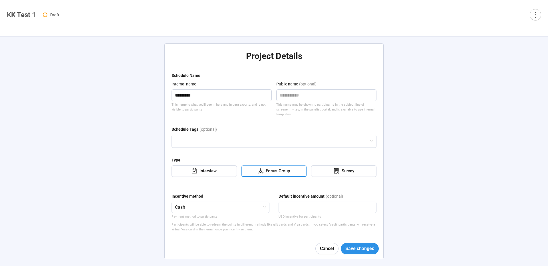
type textarea "**********"
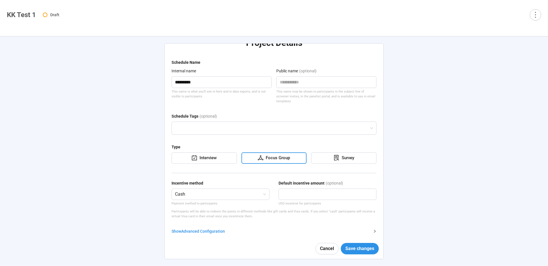
drag, startPoint x: 204, startPoint y: 226, endPoint x: 195, endPoint y: 221, distance: 10.4
click at [204, 228] on div "Show Advanced Configuration" at bounding box center [270, 231] width 198 height 6
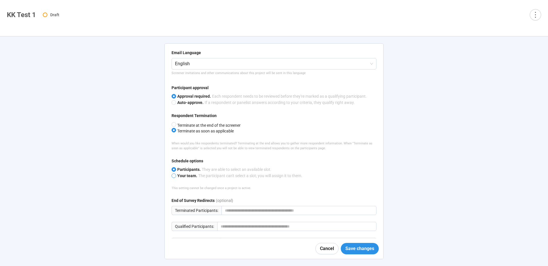
scroll to position [253, 0]
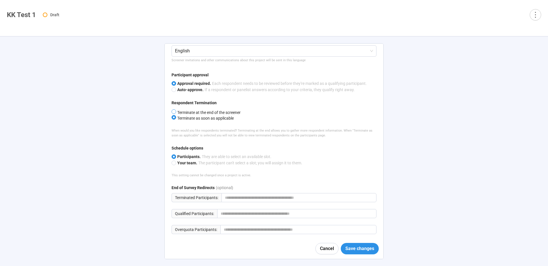
click at [206, 110] on span "Terminate at the end of the screener" at bounding box center [208, 112] width 64 height 5
click at [358, 253] on button "Save changes" at bounding box center [360, 248] width 38 height 11
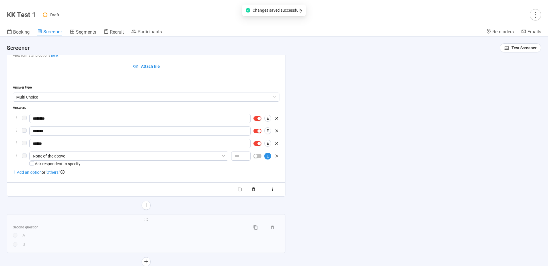
scroll to position [170, 0]
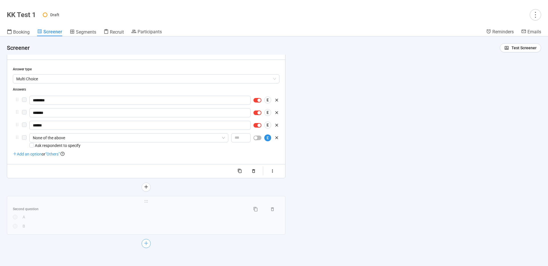
click at [148, 245] on button "button" at bounding box center [145, 243] width 9 height 9
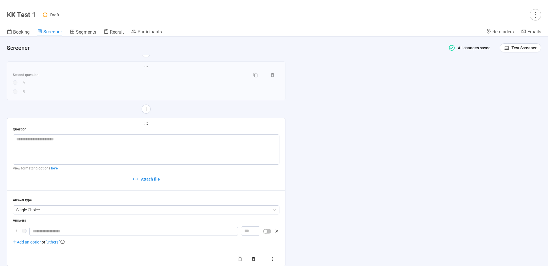
scroll to position [202, 0]
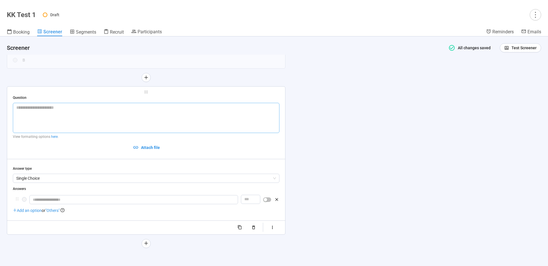
click at [46, 112] on textarea at bounding box center [146, 118] width 266 height 30
type textarea "*"
type textarea "**"
type textarea "***"
type textarea "****"
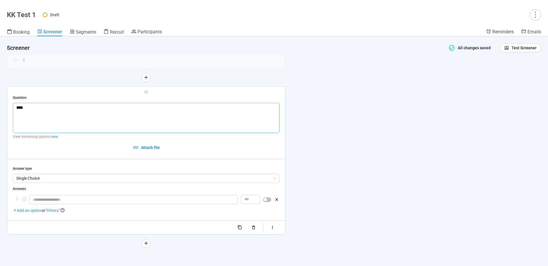
type textarea "*****"
type textarea "******"
type textarea "********"
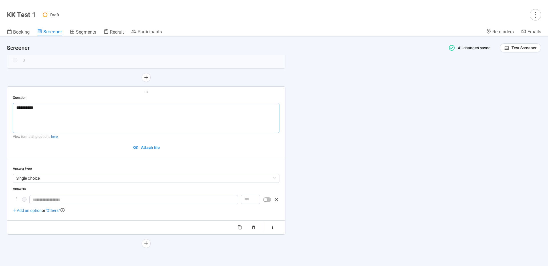
type textarea "**********"
click at [75, 180] on span "Single Choice" at bounding box center [146, 178] width 260 height 9
type textarea "**********"
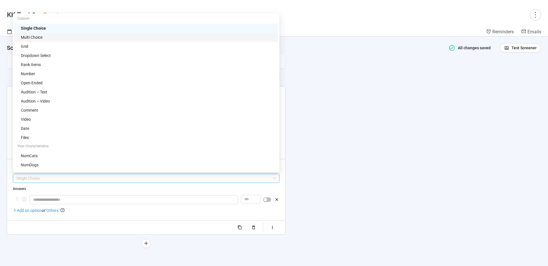
click at [58, 38] on div "Multi Choice" at bounding box center [148, 37] width 254 height 6
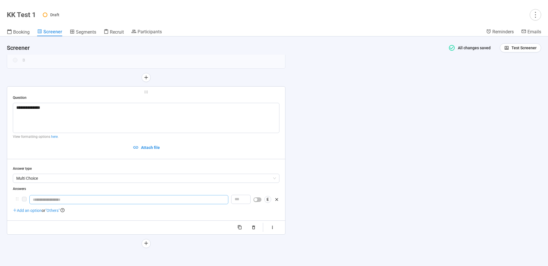
click at [48, 200] on input "text" at bounding box center [128, 199] width 199 height 9
click at [33, 211] on span "Add an option" at bounding box center [27, 210] width 29 height 5
type input "*******"
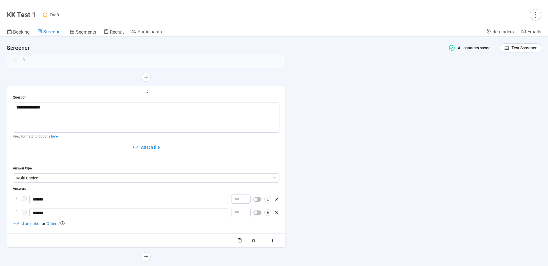
click at [30, 224] on span "Add an option" at bounding box center [27, 224] width 29 height 5
type input "*******"
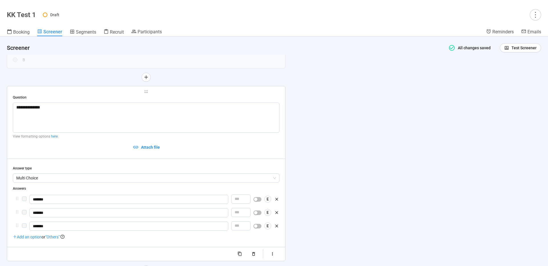
scroll to position [230, 0]
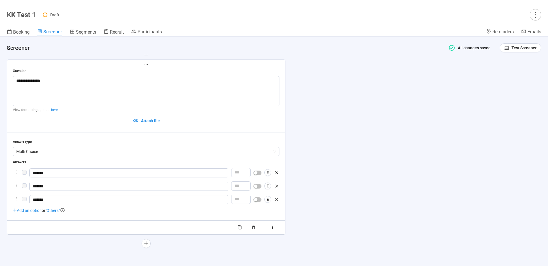
click at [29, 212] on span "Add an option" at bounding box center [27, 210] width 29 height 5
type input "*******"
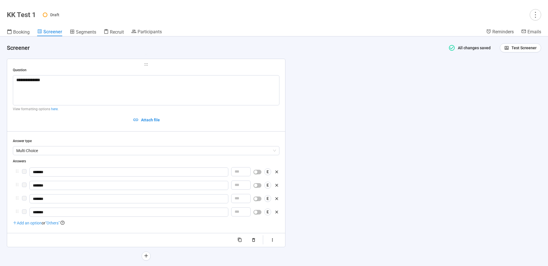
click at [58, 226] on span ""Others"" at bounding box center [52, 223] width 14 height 5
click at [57, 224] on span ""Others"" at bounding box center [52, 223] width 14 height 5
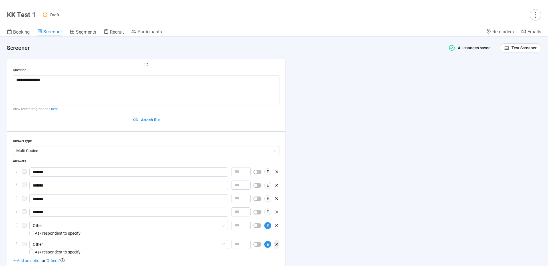
click at [276, 246] on icon "button" at bounding box center [276, 244] width 5 height 5
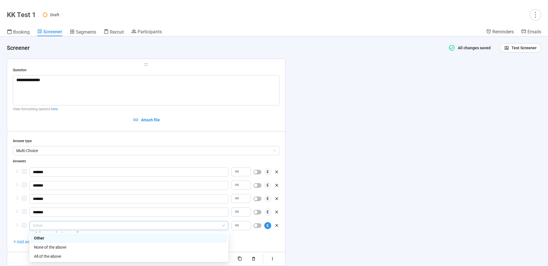
click at [194, 227] on span "Other" at bounding box center [129, 226] width 192 height 9
type input "*******"
click at [61, 247] on div "None of the above" at bounding box center [129, 247] width 190 height 6
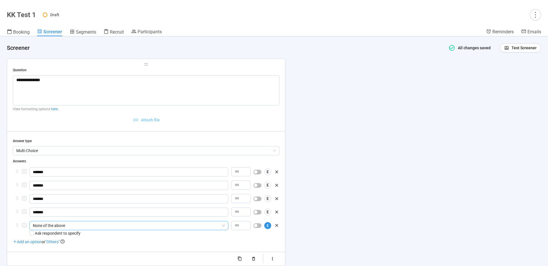
scroll to position [262, 0]
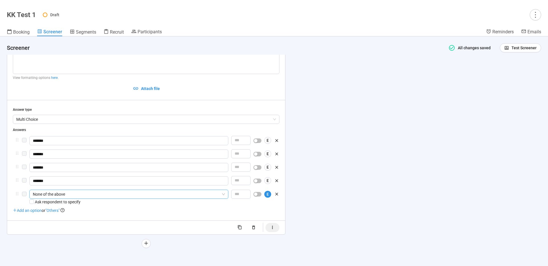
click at [274, 227] on icon "button" at bounding box center [272, 227] width 5 height 5
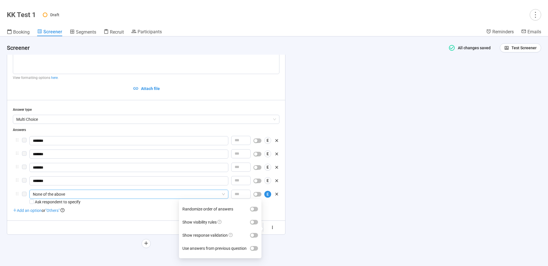
scroll to position [260, 0]
click at [255, 224] on span "button" at bounding box center [254, 223] width 8 height 5
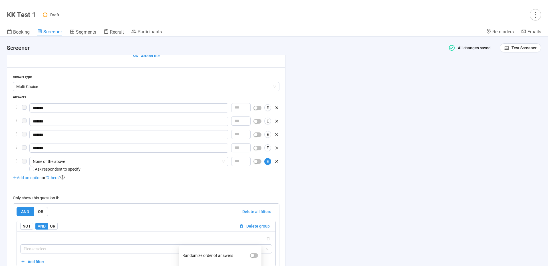
scroll to position [292, 0]
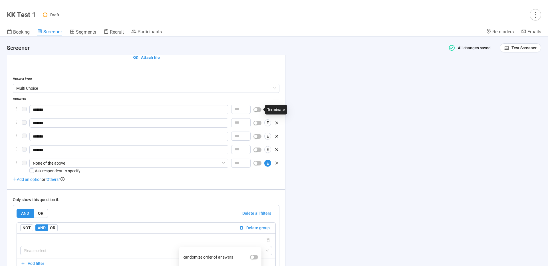
click at [257, 110] on div "button" at bounding box center [255, 109] width 3 height 3
drag, startPoint x: 258, startPoint y: 122, endPoint x: 258, endPoint y: 128, distance: 6.6
click at [258, 122] on span "button" at bounding box center [257, 122] width 8 height 5
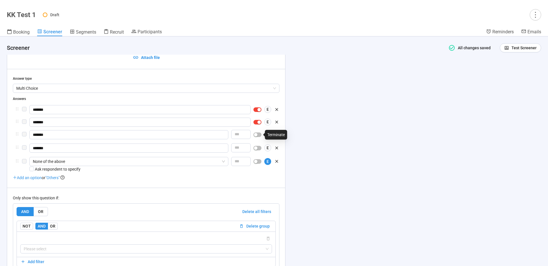
drag, startPoint x: 257, startPoint y: 133, endPoint x: 258, endPoint y: 137, distance: 3.8
click at [257, 134] on div "button" at bounding box center [255, 134] width 3 height 3
click at [257, 145] on span "button" at bounding box center [257, 147] width 8 height 5
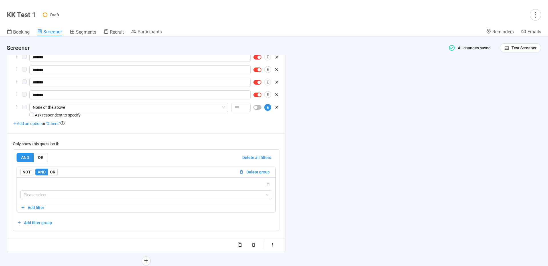
scroll to position [353, 0]
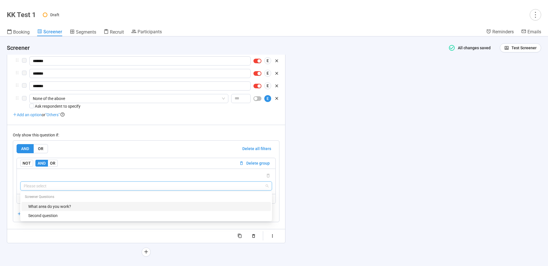
click at [58, 187] on input "search" at bounding box center [146, 186] width 245 height 9
click at [60, 207] on div "What area do you work?" at bounding box center [147, 207] width 239 height 6
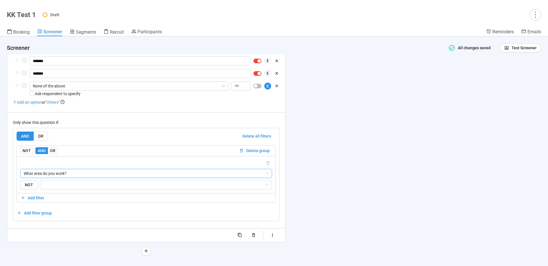
scroll to position [374, 0]
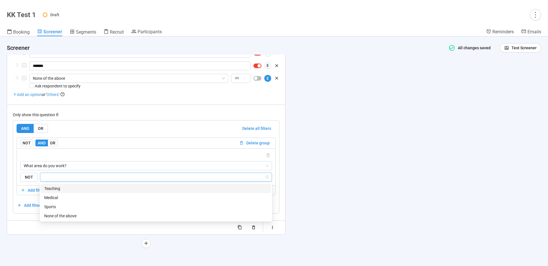
click at [57, 178] on input "search" at bounding box center [154, 177] width 221 height 7
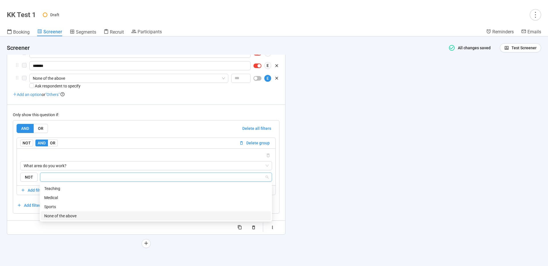
click at [45, 216] on div "None of the above" at bounding box center [155, 216] width 223 height 6
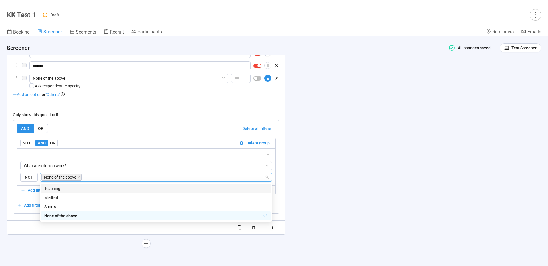
click at [118, 154] on div at bounding box center [146, 155] width 252 height 7
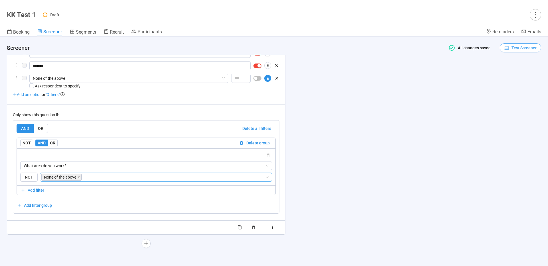
click at [515, 48] on span "Test Screener" at bounding box center [523, 48] width 25 height 6
drag, startPoint x: 516, startPoint y: 78, endPoint x: 506, endPoint y: 79, distance: 10.0
click at [516, 78] on link "Test screener" at bounding box center [516, 77] width 23 height 5
click at [520, 47] on span "Test Screener" at bounding box center [523, 48] width 25 height 6
click at [524, 79] on link "Test screener" at bounding box center [516, 77] width 23 height 5
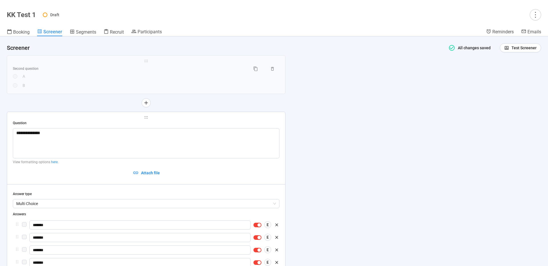
scroll to position [176, 0]
click at [82, 30] on span "Segments" at bounding box center [86, 31] width 20 height 5
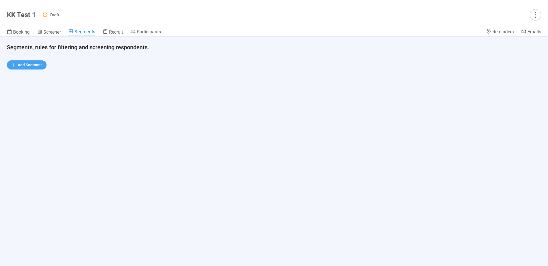
click at [25, 65] on span "Add Segment" at bounding box center [30, 65] width 24 height 6
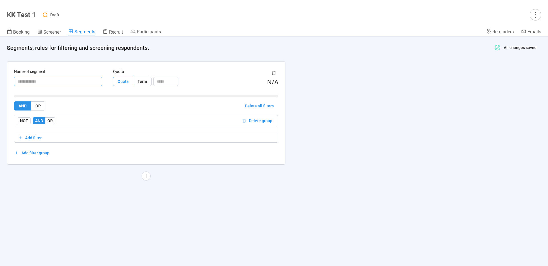
click at [42, 82] on input "text" at bounding box center [58, 81] width 88 height 9
type input "****"
click at [117, 98] on div at bounding box center [146, 96] width 264 height 6
click at [36, 137] on span "Add filter" at bounding box center [33, 138] width 17 height 6
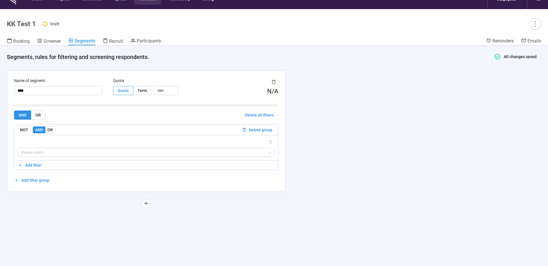
scroll to position [10, 0]
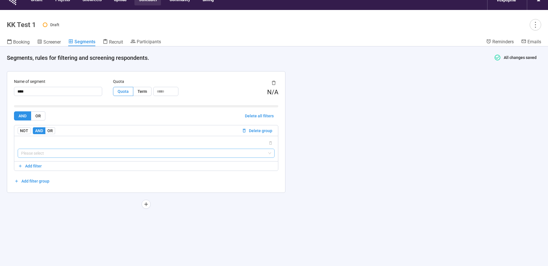
click at [43, 154] on input "search" at bounding box center [146, 153] width 250 height 9
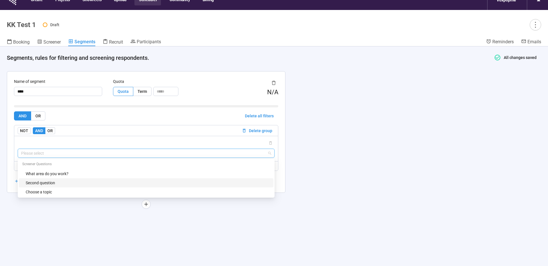
click at [49, 184] on div "Second question" at bounding box center [148, 183] width 244 height 6
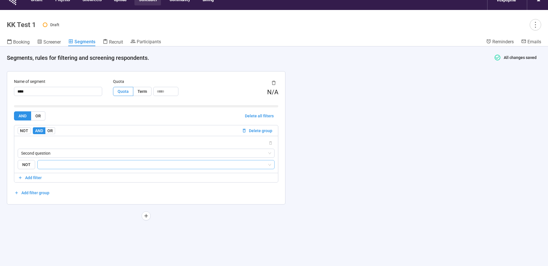
click at [56, 167] on input "search" at bounding box center [154, 164] width 226 height 7
click at [50, 177] on div "A" at bounding box center [156, 176] width 228 height 6
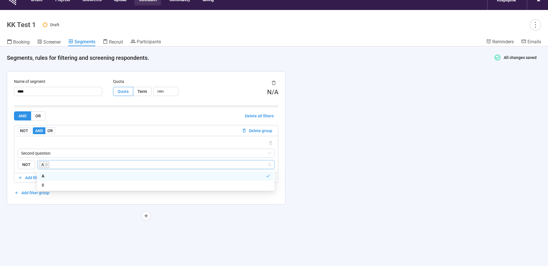
click at [93, 141] on div at bounding box center [146, 143] width 257 height 7
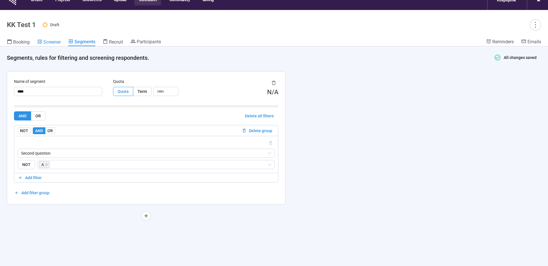
click at [47, 42] on span "Screener" at bounding box center [51, 41] width 17 height 5
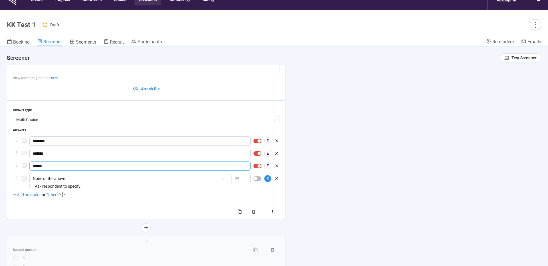
scroll to position [123, 0]
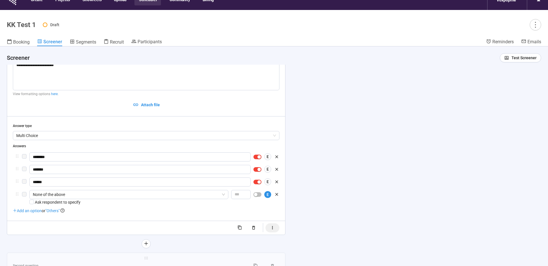
click at [268, 230] on button "button" at bounding box center [272, 228] width 14 height 9
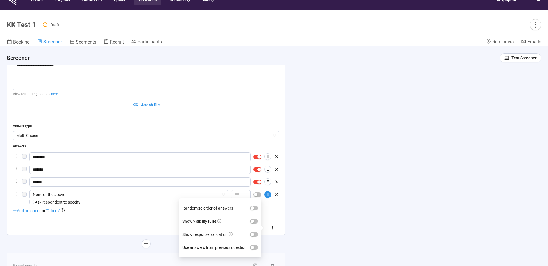
scroll to position [115, 0]
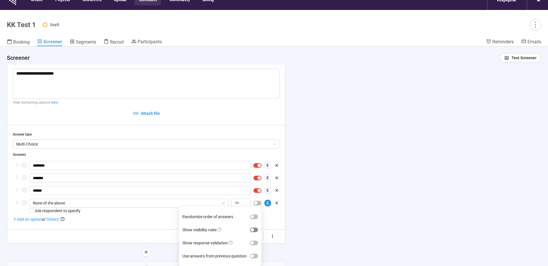
click at [256, 230] on span "button" at bounding box center [254, 230] width 8 height 5
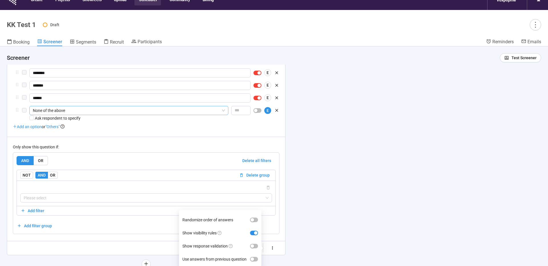
scroll to position [211, 0]
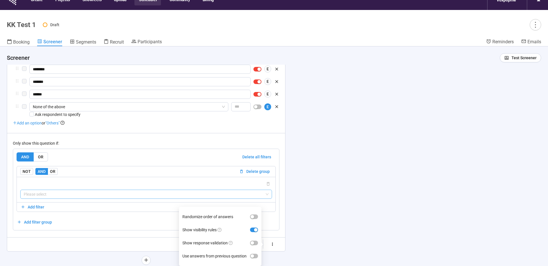
click at [50, 195] on input "search" at bounding box center [146, 194] width 245 height 9
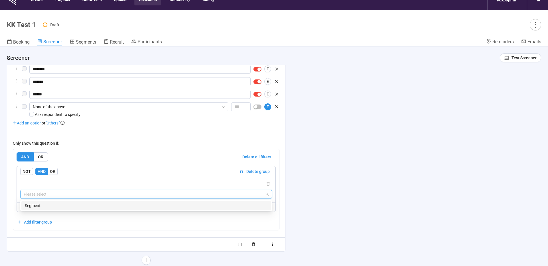
click at [41, 207] on div "Segment" at bounding box center [146, 206] width 242 height 6
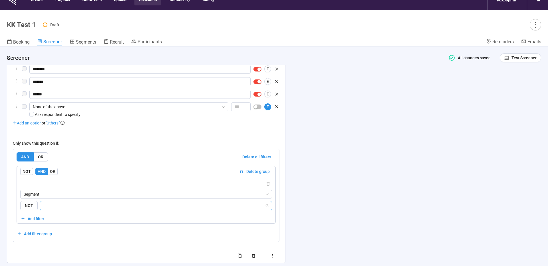
click at [51, 207] on input "search" at bounding box center [154, 205] width 221 height 7
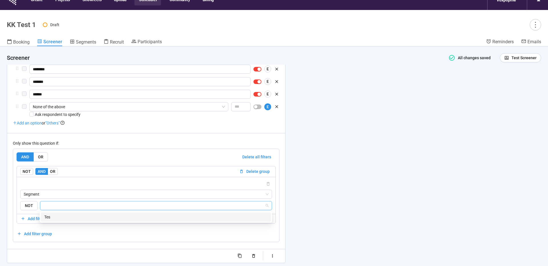
click at [52, 218] on div "Tes" at bounding box center [155, 217] width 223 height 6
click at [97, 184] on div at bounding box center [146, 184] width 252 height 7
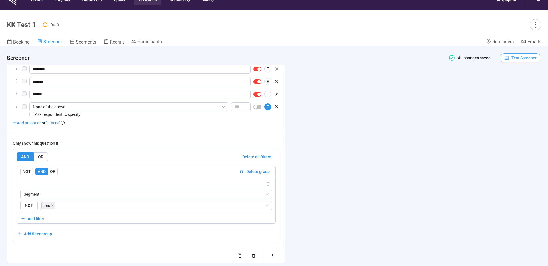
click at [520, 60] on span "Test Screener" at bounding box center [523, 58] width 25 height 6
click at [518, 88] on link "Test screener" at bounding box center [516, 87] width 23 height 5
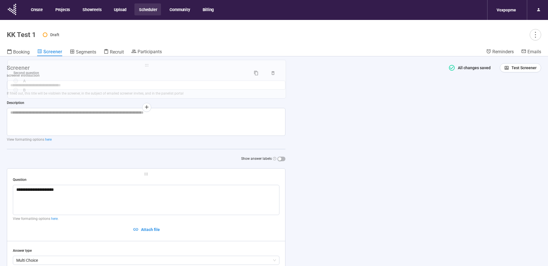
scroll to position [0, 0]
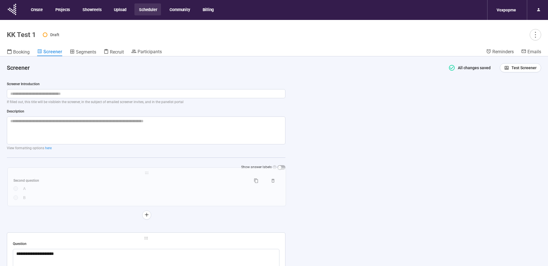
drag, startPoint x: 145, startPoint y: 118, endPoint x: 143, endPoint y: 171, distance: 53.1
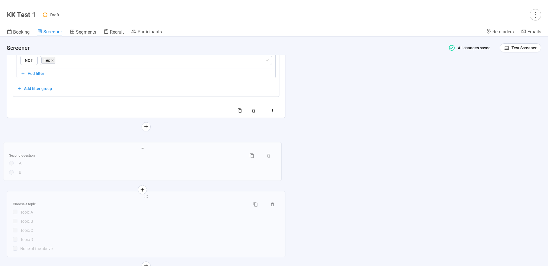
drag, startPoint x: 145, startPoint y: 147, endPoint x: 141, endPoint y: 151, distance: 5.4
click at [141, 151] on div "**********" at bounding box center [146, 40] width 278 height 461
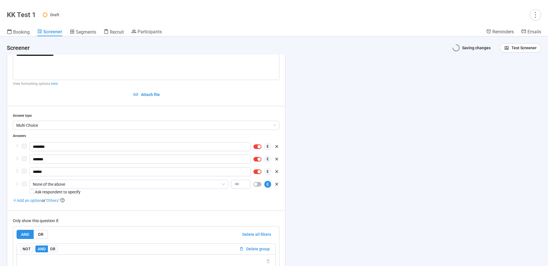
scroll to position [121, 0]
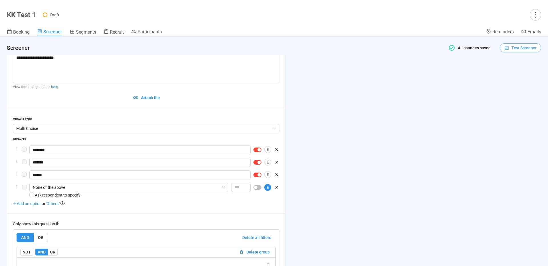
click at [516, 48] on span "Test Screener" at bounding box center [523, 48] width 25 height 6
click at [519, 78] on link "Test screener" at bounding box center [516, 77] width 23 height 5
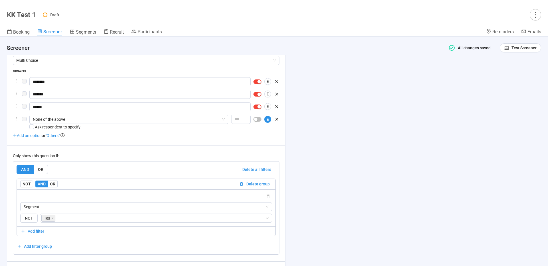
scroll to position [186, 0]
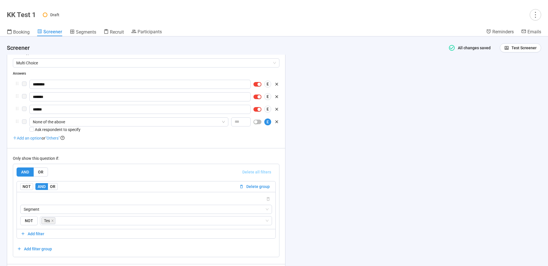
click at [259, 172] on span "Delete all filters" at bounding box center [256, 172] width 29 height 6
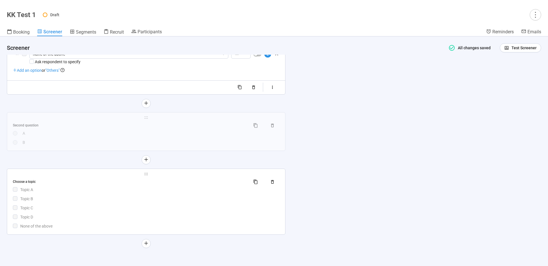
click at [191, 190] on div "Topic A" at bounding box center [149, 190] width 259 height 6
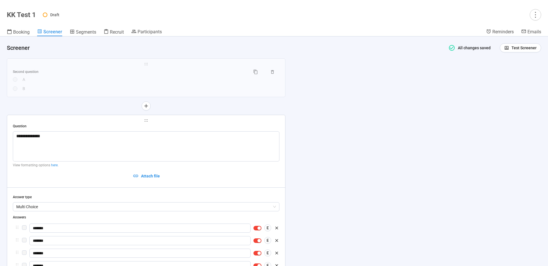
scroll to position [175, 0]
click at [510, 49] on span "Test Screener" at bounding box center [520, 48] width 32 height 6
click at [519, 78] on link "Test screener" at bounding box center [516, 77] width 23 height 5
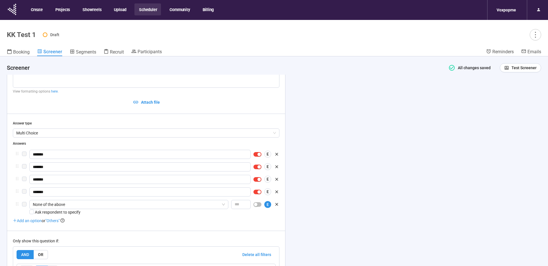
scroll to position [268, 0]
click at [526, 37] on div "Draft" at bounding box center [292, 34] width 498 height 11
click at [533, 35] on icon "more" at bounding box center [535, 35] width 8 height 8
click at [535, 35] on icon "more" at bounding box center [534, 35] width 1 height 6
click at [526, 46] on span "Project details" at bounding box center [523, 47] width 25 height 6
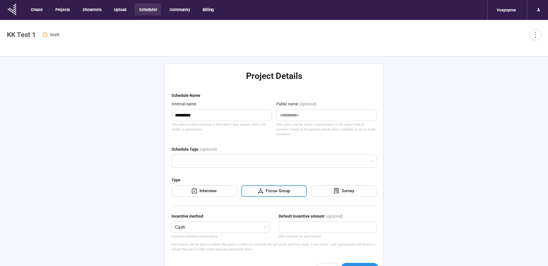
type textarea "**********"
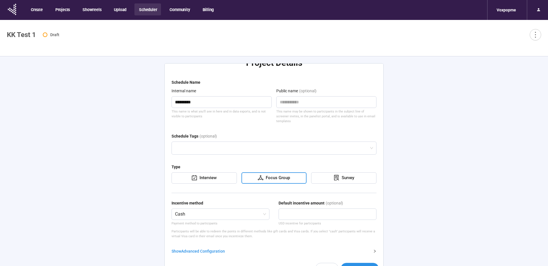
drag, startPoint x: 197, startPoint y: 247, endPoint x: 197, endPoint y: 244, distance: 2.9
click at [197, 248] on div "Show Advanced Configuration" at bounding box center [270, 251] width 198 height 6
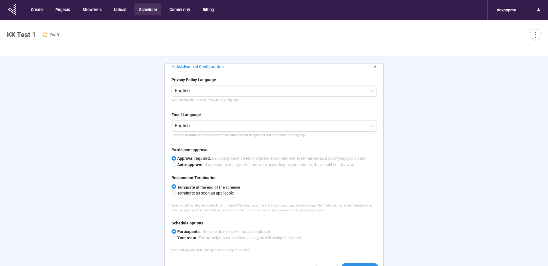
scroll to position [214, 0]
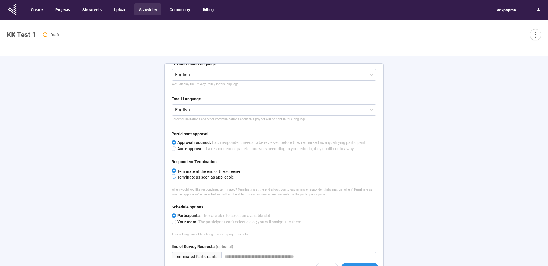
click at [196, 175] on span "Terminate as soon as applicable" at bounding box center [205, 177] width 58 height 5
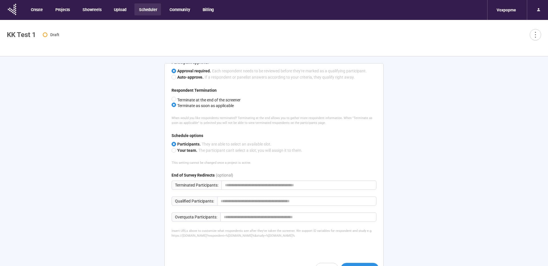
scroll to position [20, 0]
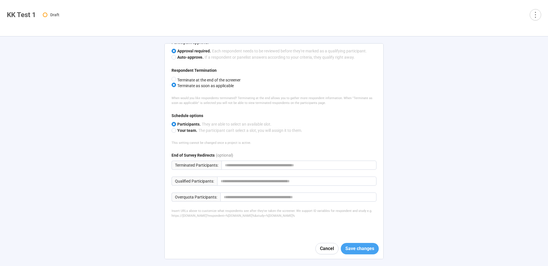
click at [363, 247] on span "Save changes" at bounding box center [359, 248] width 29 height 7
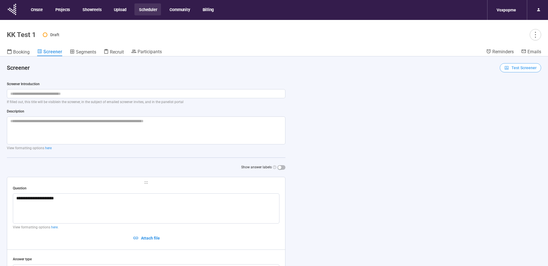
click at [526, 70] on span "Test Screener" at bounding box center [523, 68] width 25 height 6
click at [515, 95] on link "Test screener" at bounding box center [516, 97] width 23 height 5
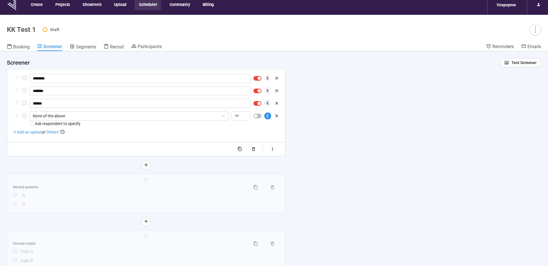
scroll to position [205, 0]
click at [257, 120] on span "button" at bounding box center [257, 118] width 8 height 5
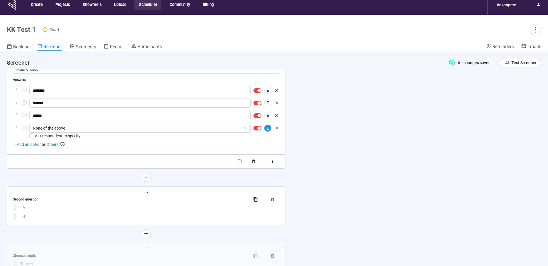
scroll to position [195, 0]
click at [521, 63] on span "Test Screener" at bounding box center [523, 63] width 25 height 6
click at [515, 93] on link "Test screener" at bounding box center [516, 92] width 23 height 5
click at [536, 29] on icon "more" at bounding box center [535, 30] width 8 height 8
click at [528, 43] on span "Project details" at bounding box center [523, 42] width 25 height 6
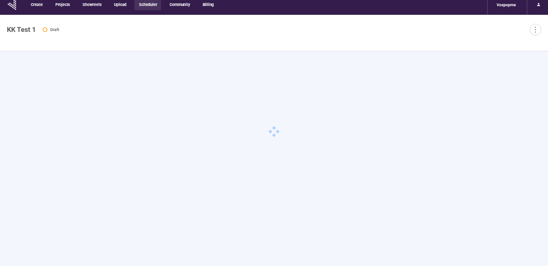
type textarea "**********"
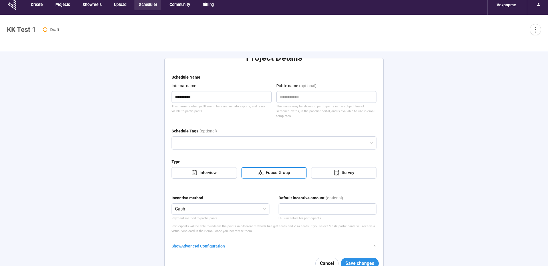
scroll to position [20, 0]
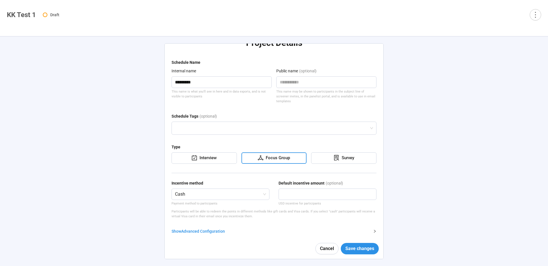
click at [202, 228] on div "Show Advanced Configuration" at bounding box center [270, 231] width 198 height 6
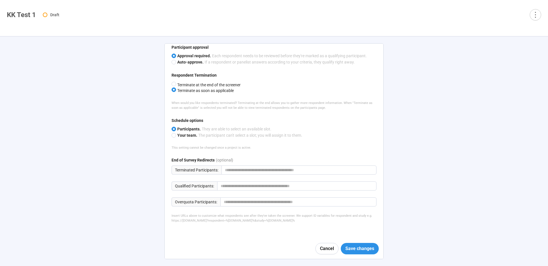
scroll to position [285, 0]
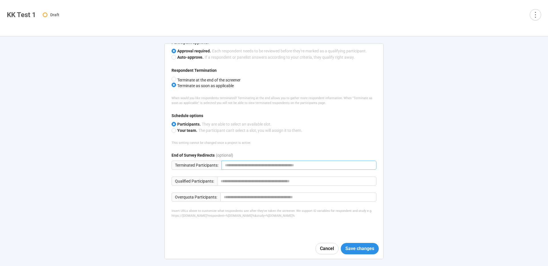
click at [244, 163] on input "url" at bounding box center [298, 165] width 155 height 9
type input "**********"
click at [233, 234] on form "Schedule Name Internal name ********* This name is what you'll see in here and …" at bounding box center [273, 25] width 205 height 477
click at [358, 250] on span "Save changes" at bounding box center [359, 248] width 29 height 7
drag, startPoint x: 262, startPoint y: 161, endPoint x: 240, endPoint y: 147, distance: 26.0
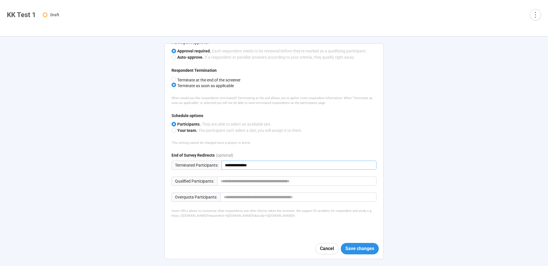
click at [216, 161] on span "**********" at bounding box center [273, 165] width 205 height 9
click at [328, 251] on span "Cancel" at bounding box center [327, 248] width 14 height 7
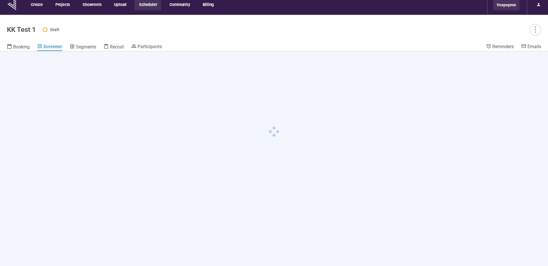
click at [501, 5] on div "Voxpopme" at bounding box center [506, 4] width 26 height 11
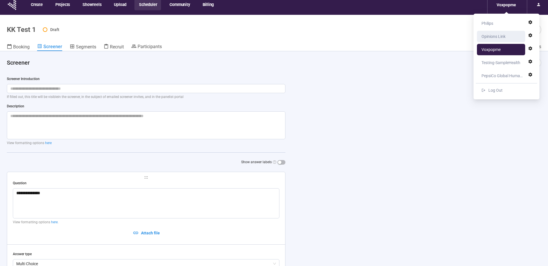
click at [495, 33] on div "Opinions Link" at bounding box center [493, 36] width 24 height 11
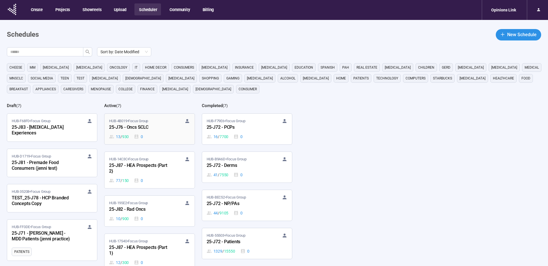
click at [167, 127] on div "25-J76 - Oncs SCLC" at bounding box center [140, 127] width 63 height 7
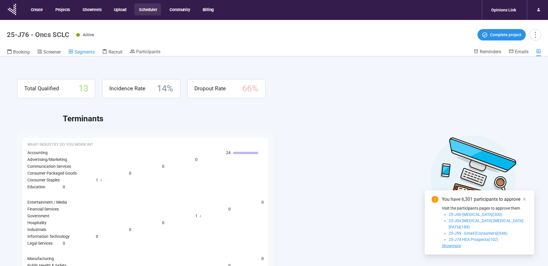
click at [86, 51] on span "Segments" at bounding box center [84, 51] width 20 height 5
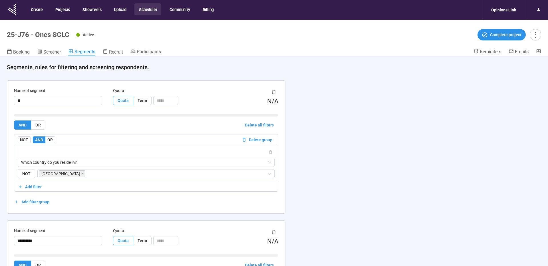
drag, startPoint x: 56, startPoint y: 51, endPoint x: 0, endPoint y: 128, distance: 94.8
click at [56, 51] on span "Screener" at bounding box center [51, 51] width 17 height 5
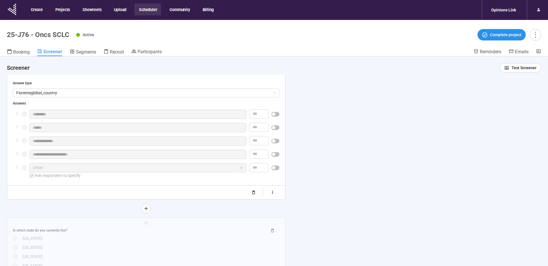
scroll to position [248, 0]
click at [184, 184] on div "**********" at bounding box center [146, 119] width 266 height 160
click at [192, 185] on div "**********" at bounding box center [146, 119] width 266 height 160
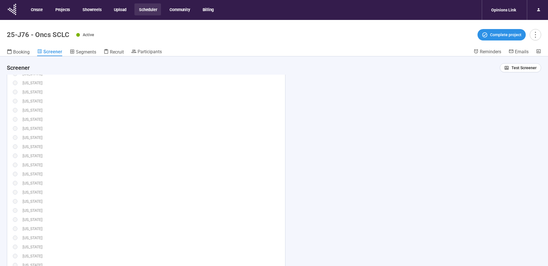
scroll to position [433, 0]
click at [227, 140] on div "[US_STATE]" at bounding box center [151, 137] width 257 height 6
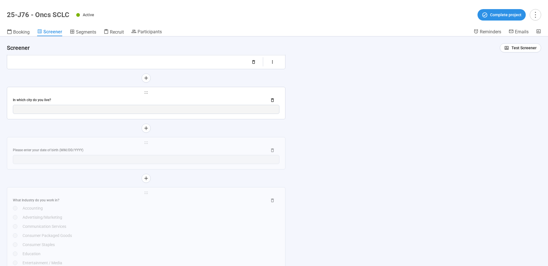
scroll to position [1059, 0]
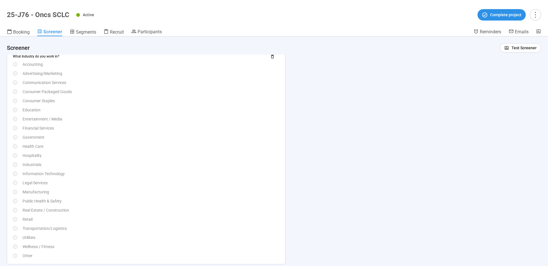
click at [208, 168] on div "Industrials" at bounding box center [151, 165] width 257 height 6
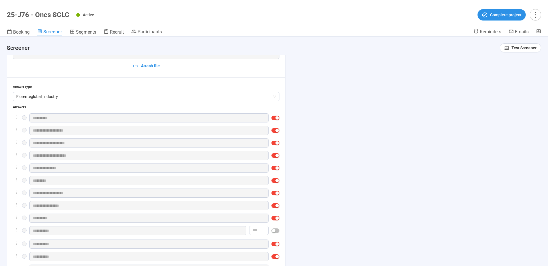
scroll to position [909, 0]
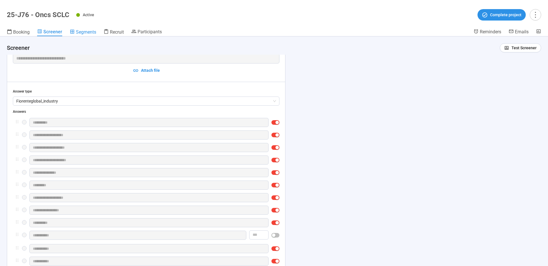
click at [79, 32] on span "Segments" at bounding box center [86, 31] width 20 height 5
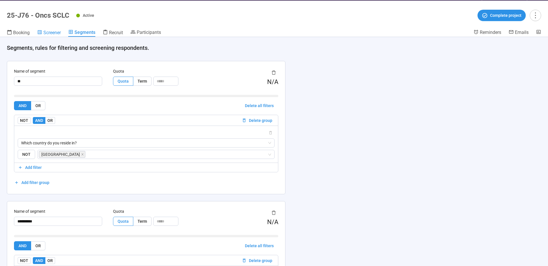
click at [46, 32] on span "Screener" at bounding box center [51, 32] width 17 height 5
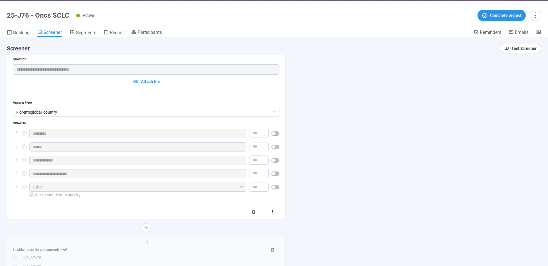
scroll to position [211, 0]
click at [226, 98] on div "**********" at bounding box center [146, 136] width 266 height 160
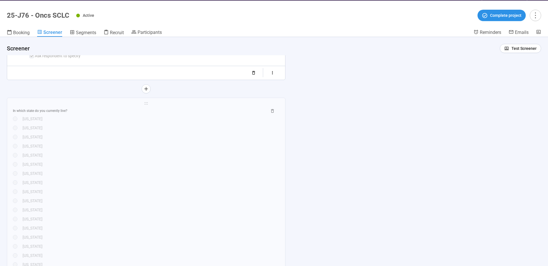
scroll to position [312, 0]
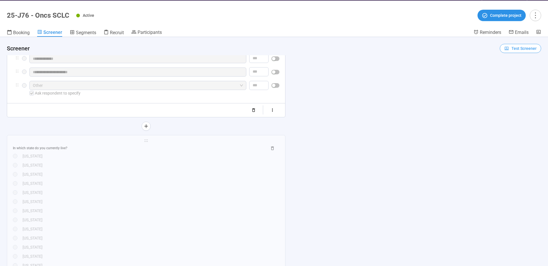
click at [532, 48] on span "Test Screener" at bounding box center [523, 48] width 25 height 6
drag, startPoint x: 517, startPoint y: 80, endPoint x: 237, endPoint y: 118, distance: 282.7
click at [517, 80] on link "Test screener" at bounding box center [516, 78] width 23 height 5
click at [536, 16] on icon "more" at bounding box center [535, 15] width 8 height 8
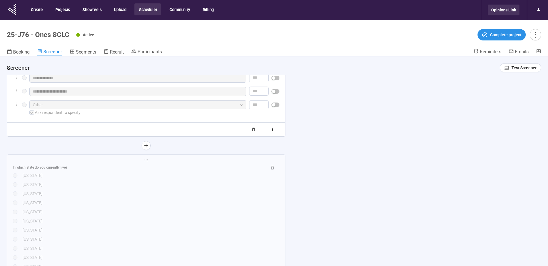
drag, startPoint x: 518, startPoint y: 9, endPoint x: 515, endPoint y: 9, distance: 3.4
click at [518, 9] on div "Opinions Link" at bounding box center [503, 10] width 32 height 11
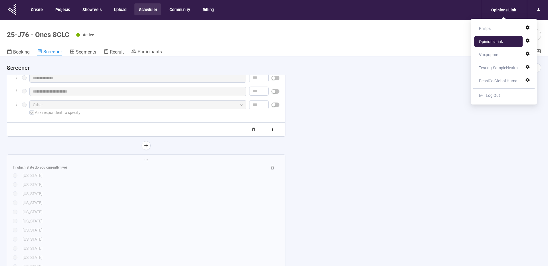
drag, startPoint x: 492, startPoint y: 54, endPoint x: 95, endPoint y: 79, distance: 398.0
click at [492, 54] on div "Voxpopme" at bounding box center [488, 54] width 19 height 11
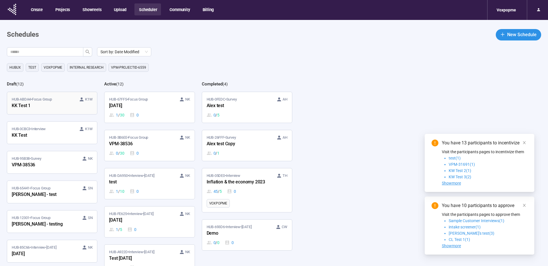
scroll to position [1, 0]
click at [43, 104] on div "KK Test 1" at bounding box center [43, 104] width 63 height 7
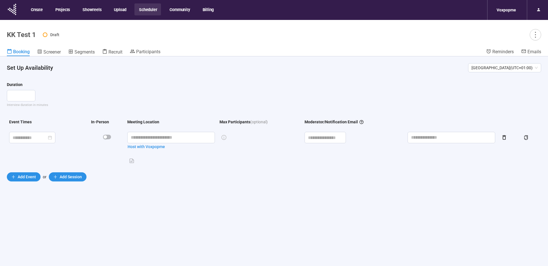
scroll to position [2, 0]
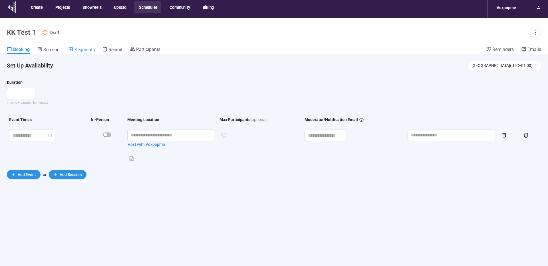
click at [84, 50] on span "Segments" at bounding box center [84, 49] width 20 height 5
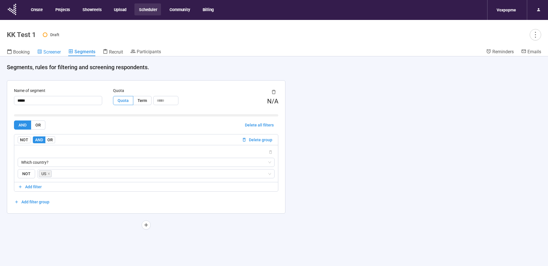
click at [51, 52] on span "Screener" at bounding box center [51, 51] width 17 height 5
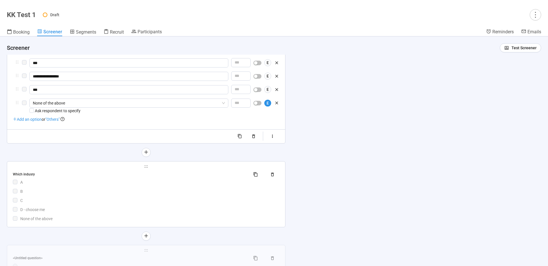
scroll to position [206, 0]
click at [522, 51] on span "Test Screener" at bounding box center [523, 48] width 25 height 6
click at [511, 79] on link "Test screener" at bounding box center [516, 77] width 23 height 5
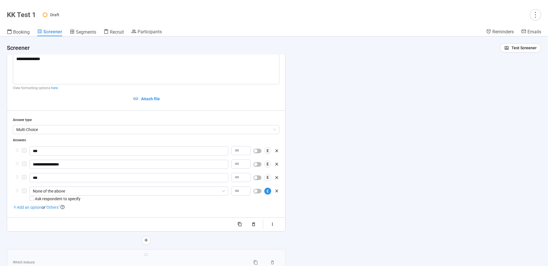
scroll to position [76, 0]
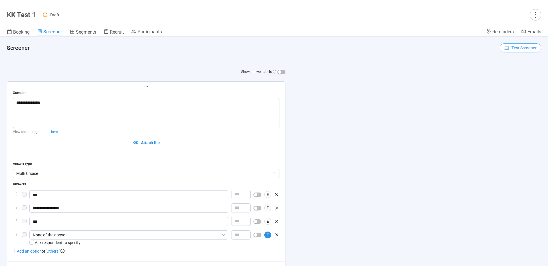
click at [524, 48] on span "Test Screener" at bounding box center [523, 48] width 25 height 6
click at [522, 77] on link "Test screener" at bounding box center [516, 77] width 23 height 5
click at [518, 51] on span "Test Screener" at bounding box center [523, 48] width 25 height 6
drag, startPoint x: 519, startPoint y: 79, endPoint x: 515, endPoint y: 78, distance: 4.0
click at [519, 79] on link "Test screener" at bounding box center [516, 77] width 23 height 5
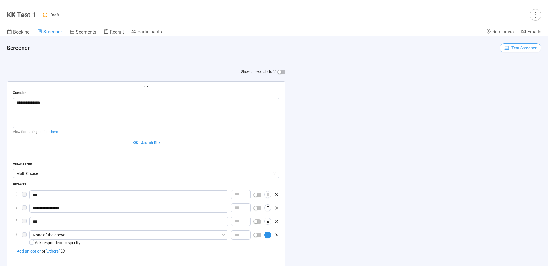
click at [518, 49] on span "Test Screener" at bounding box center [523, 48] width 25 height 6
click at [521, 77] on link "Test screener" at bounding box center [516, 77] width 23 height 5
click at [534, 15] on icon "more" at bounding box center [535, 15] width 8 height 8
click at [521, 27] on span "Project details" at bounding box center [523, 27] width 25 height 6
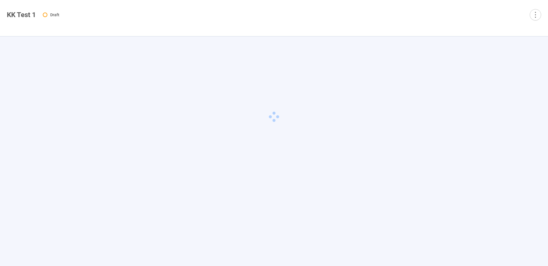
type textarea "**********"
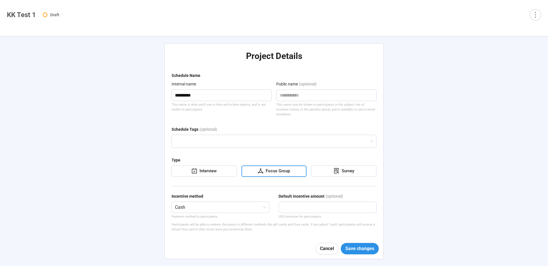
drag, startPoint x: 201, startPoint y: 239, endPoint x: 203, endPoint y: 236, distance: 3.0
click at [201, 239] on div "Cancel Save changes" at bounding box center [274, 249] width 218 height 21
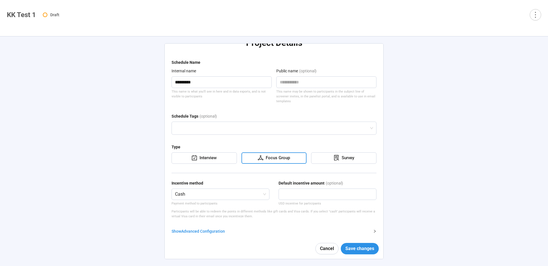
click at [200, 228] on div "Show Advanced Configuration" at bounding box center [270, 231] width 198 height 6
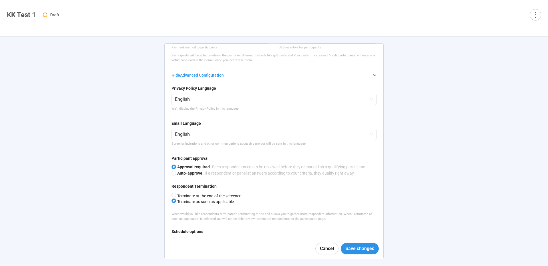
scroll to position [170, 0]
click at [204, 194] on span "Terminate at the end of the screener" at bounding box center [208, 196] width 64 height 5
click at [195, 199] on span "Terminate as soon as applicable" at bounding box center [205, 201] width 58 height 5
click at [200, 194] on span "Terminate at the end of the screener" at bounding box center [208, 196] width 64 height 5
click at [189, 199] on span "Terminate as soon as applicable" at bounding box center [205, 201] width 58 height 5
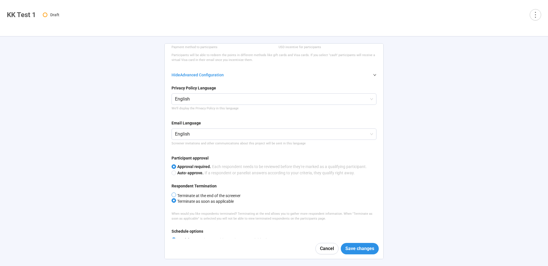
click at [197, 194] on span "Terminate at the end of the screener" at bounding box center [208, 196] width 64 height 5
click at [193, 199] on span "Terminate as soon as applicable" at bounding box center [205, 201] width 58 height 5
click at [196, 194] on span "Terminate at the end of the screener" at bounding box center [208, 196] width 64 height 5
drag, startPoint x: 364, startPoint y: 246, endPoint x: 334, endPoint y: 228, distance: 35.7
click at [364, 246] on span "Save changes" at bounding box center [359, 248] width 29 height 7
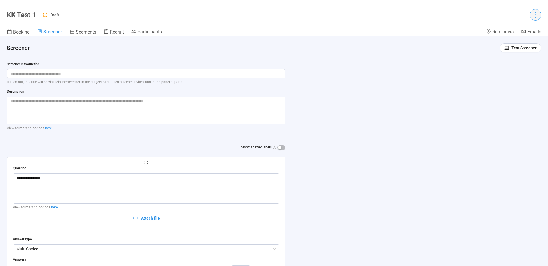
click at [534, 17] on icon "more" at bounding box center [535, 15] width 8 height 8
click at [522, 28] on span "Project details" at bounding box center [523, 27] width 25 height 6
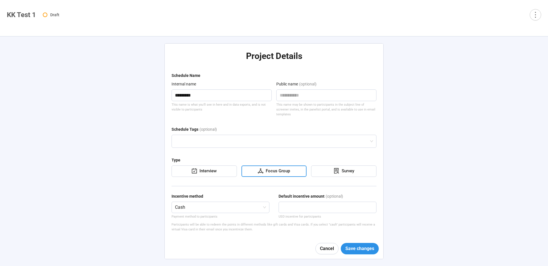
type textarea "**********"
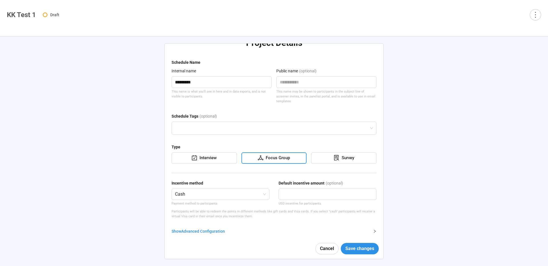
click at [204, 228] on div "Show Advanced Configuration" at bounding box center [270, 231] width 198 height 6
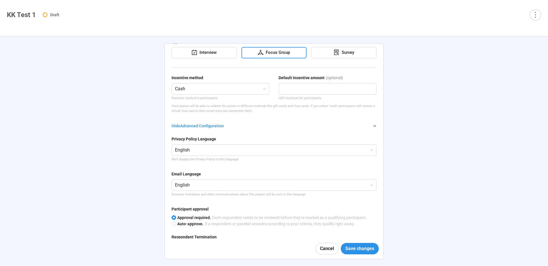
scroll to position [285, 0]
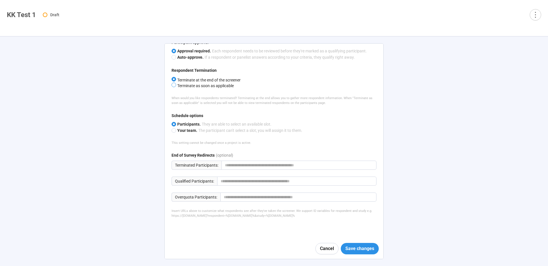
click at [202, 84] on span "Terminate as soon as applicable" at bounding box center [205, 86] width 58 height 5
drag, startPoint x: 364, startPoint y: 249, endPoint x: 358, endPoint y: 247, distance: 6.0
click at [364, 249] on span "Save changes" at bounding box center [359, 248] width 29 height 7
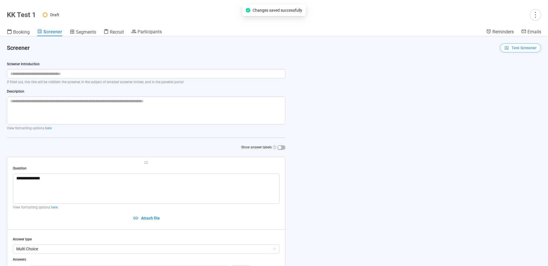
click at [526, 47] on span "Test Screener" at bounding box center [523, 48] width 25 height 6
click at [512, 79] on link "Test screener" at bounding box center [516, 77] width 23 height 5
drag, startPoint x: 536, startPoint y: 15, endPoint x: 533, endPoint y: 17, distance: 3.0
click at [535, 15] on icon "more" at bounding box center [535, 15] width 8 height 8
click at [534, 17] on icon "more" at bounding box center [535, 15] width 8 height 8
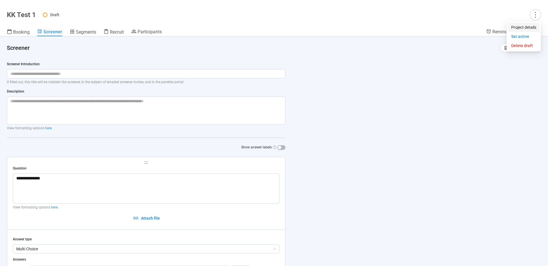
click at [522, 28] on span "Project details" at bounding box center [523, 27] width 25 height 6
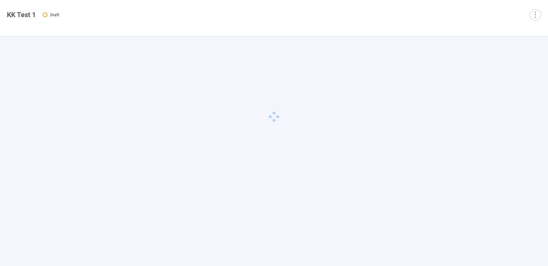
type textarea "**********"
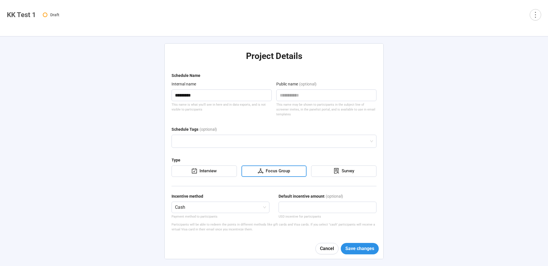
scroll to position [13, 0]
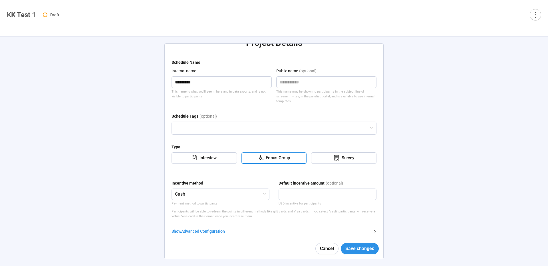
click at [195, 228] on div "Show Advanced Configuration" at bounding box center [270, 231] width 198 height 6
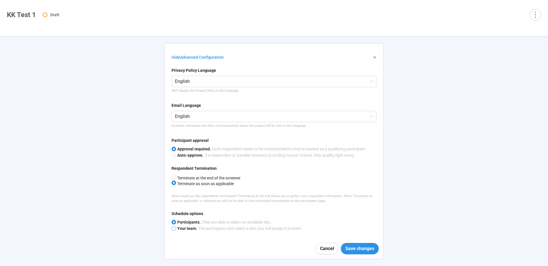
scroll to position [285, 0]
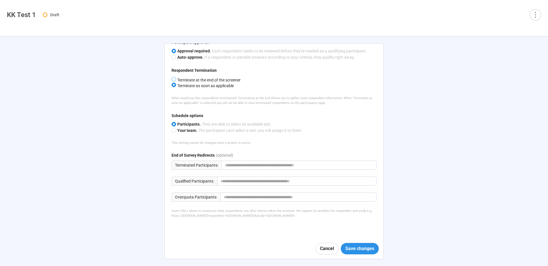
click at [210, 78] on span "Terminate at the end of the screener" at bounding box center [208, 80] width 64 height 5
click at [358, 249] on span "Save changes" at bounding box center [359, 248] width 29 height 7
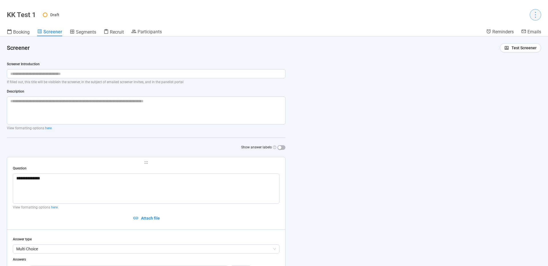
click at [532, 16] on icon "more" at bounding box center [535, 15] width 8 height 8
click at [526, 28] on span "Project details" at bounding box center [523, 27] width 25 height 6
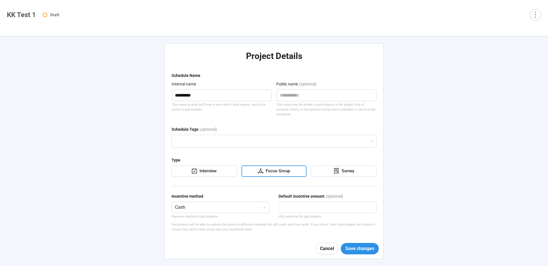
type textarea "**********"
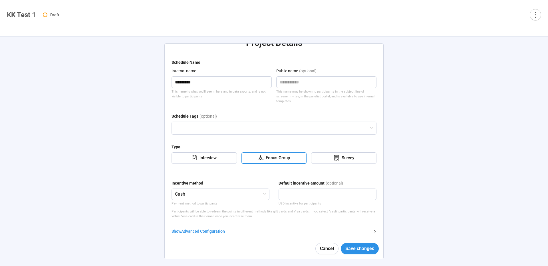
drag, startPoint x: 203, startPoint y: 226, endPoint x: 189, endPoint y: 181, distance: 47.5
click at [203, 228] on div "Show Advanced Configuration" at bounding box center [270, 231] width 198 height 6
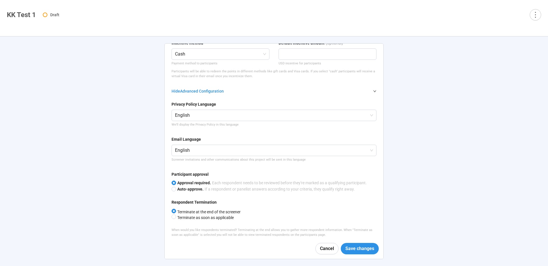
scroll to position [156, 0]
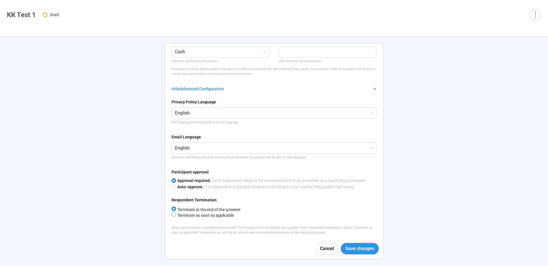
click at [196, 213] on span "Terminate as soon as applicable" at bounding box center [205, 215] width 58 height 5
click at [354, 247] on span "Save changes" at bounding box center [359, 248] width 29 height 7
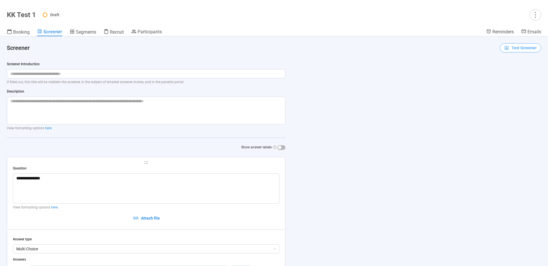
click at [522, 49] on span "Test Screener" at bounding box center [523, 48] width 25 height 6
click at [521, 79] on link "Test screener" at bounding box center [516, 77] width 23 height 5
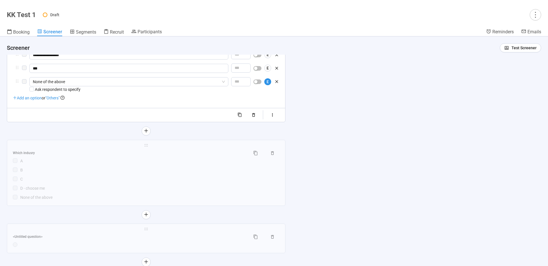
scroll to position [248, 0]
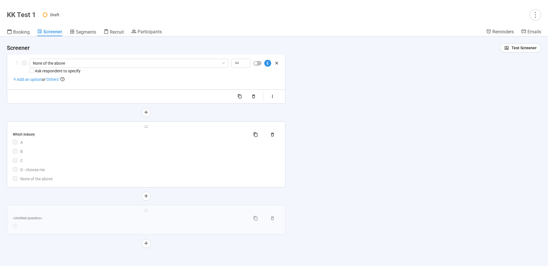
click at [224, 159] on div "C" at bounding box center [149, 161] width 259 height 6
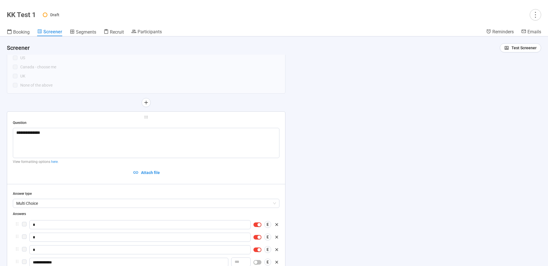
scroll to position [0, 0]
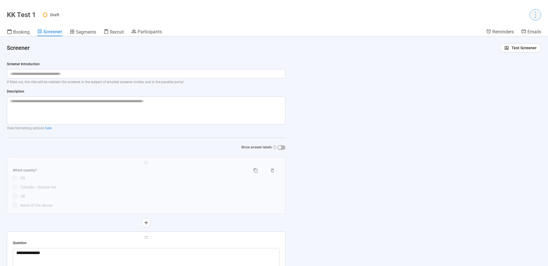
click at [534, 15] on icon "more" at bounding box center [535, 15] width 8 height 8
click at [534, 14] on icon "more" at bounding box center [535, 15] width 8 height 8
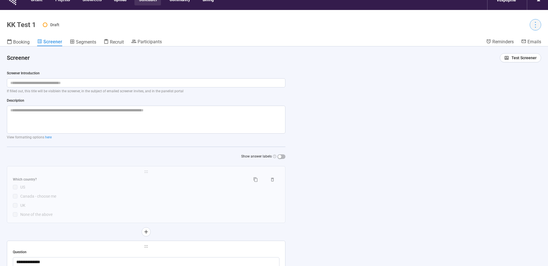
click at [536, 24] on icon "more" at bounding box center [535, 25] width 8 height 8
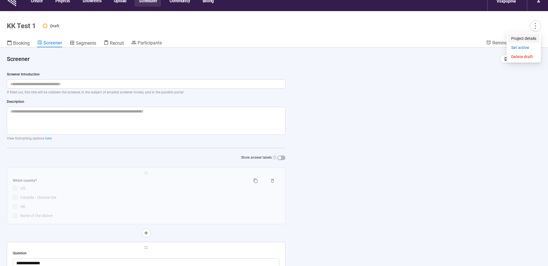
click at [520, 39] on span "Project details" at bounding box center [523, 38] width 25 height 6
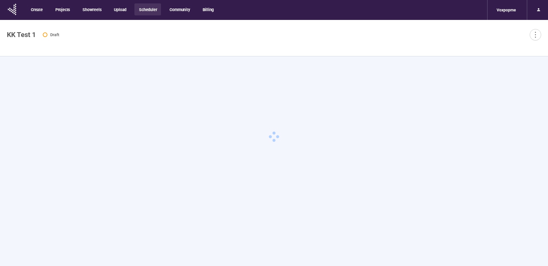
scroll to position [20, 0]
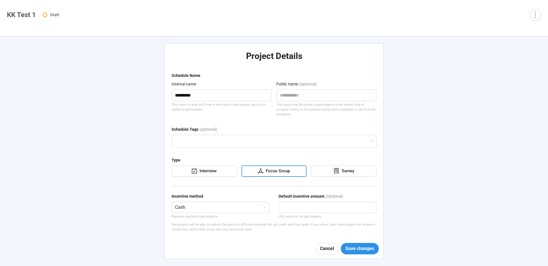
type textarea "**********"
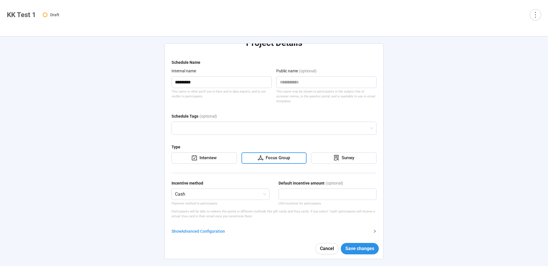
click at [197, 228] on div "Show Advanced Configuration" at bounding box center [270, 231] width 198 height 6
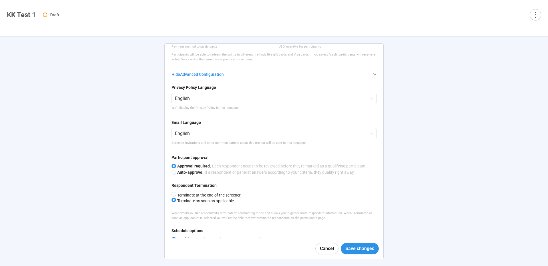
scroll to position [171, 0]
click at [200, 193] on span "Terminate at the end of the screener" at bounding box center [208, 195] width 64 height 5
drag, startPoint x: 351, startPoint y: 249, endPoint x: 348, endPoint y: 248, distance: 3.2
click at [351, 249] on span "Save changes" at bounding box center [359, 248] width 29 height 7
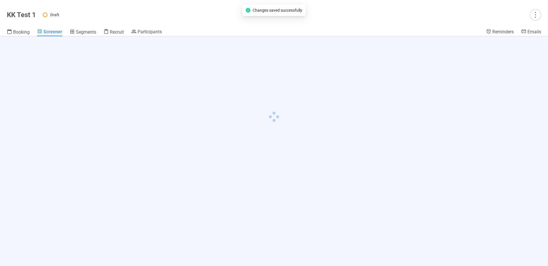
scroll to position [9, 0]
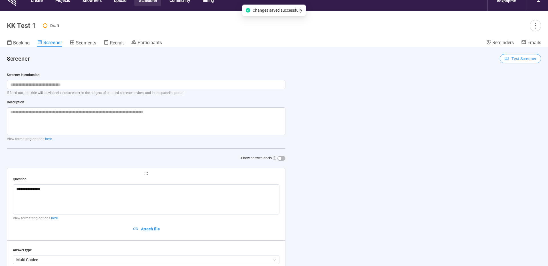
click at [526, 60] on span "Test Screener" at bounding box center [523, 59] width 25 height 6
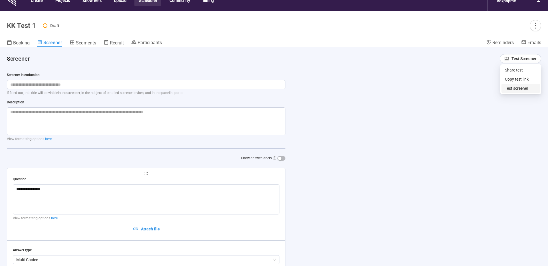
click at [522, 90] on link "Test screener" at bounding box center [516, 88] width 23 height 5
click at [533, 26] on icon "more" at bounding box center [535, 26] width 8 height 8
click at [527, 38] on span "Project details" at bounding box center [523, 38] width 25 height 6
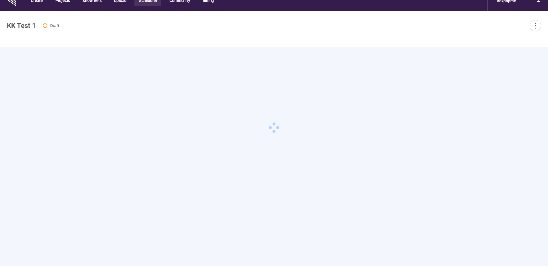
type textarea "**********"
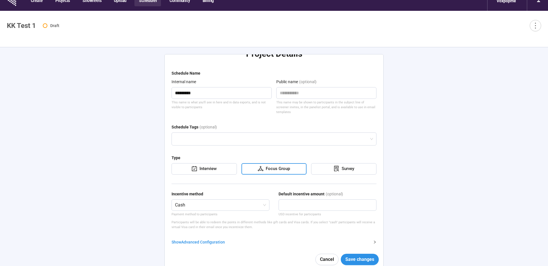
scroll to position [20, 0]
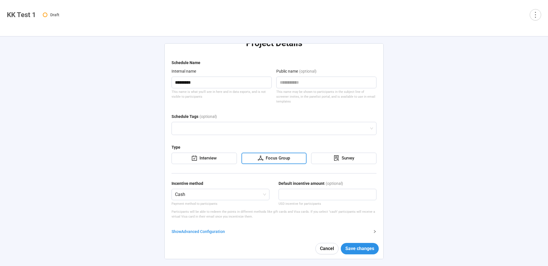
click at [205, 229] on div "Show Advanced Configuration" at bounding box center [270, 232] width 198 height 6
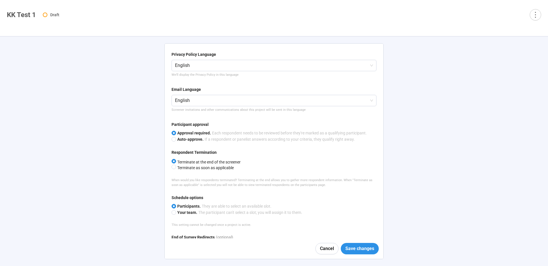
scroll to position [210, 0]
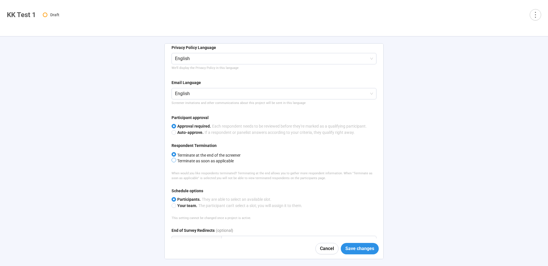
click at [198, 159] on span "Terminate as soon as applicable" at bounding box center [205, 161] width 58 height 5
click at [362, 251] on span "Save changes" at bounding box center [359, 248] width 29 height 7
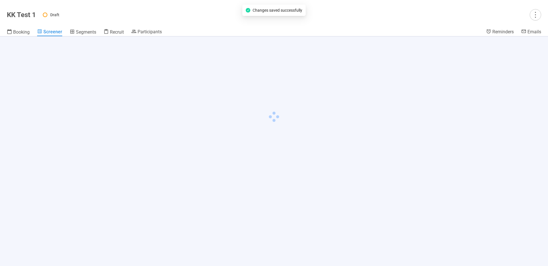
scroll to position [9, 0]
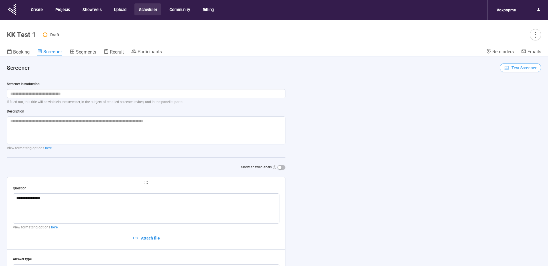
click at [521, 67] on span "Test Screener" at bounding box center [523, 68] width 25 height 6
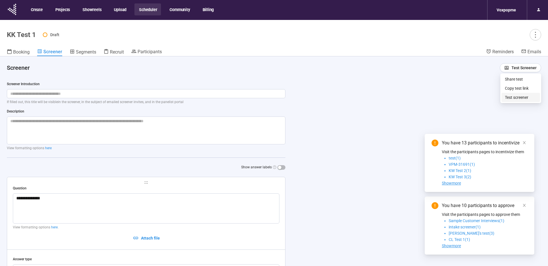
click at [516, 98] on link "Test screener" at bounding box center [516, 97] width 23 height 5
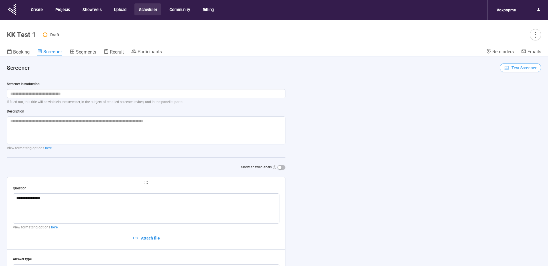
click at [530, 68] on span "Test Screener" at bounding box center [523, 68] width 25 height 6
click at [520, 89] on span "Copy test link" at bounding box center [521, 88] width 32 height 6
click at [524, 68] on span "Test Screener" at bounding box center [523, 68] width 25 height 6
click at [517, 99] on link "Test screener" at bounding box center [516, 97] width 23 height 5
click at [520, 68] on span "Test Screener" at bounding box center [523, 68] width 25 height 6
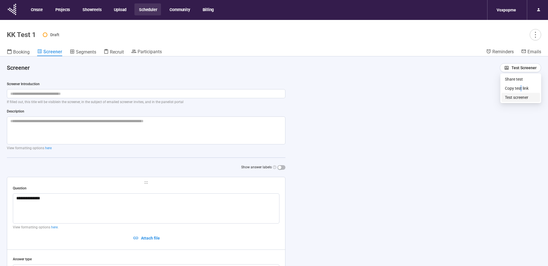
click at [522, 98] on link "Test screener" at bounding box center [516, 97] width 23 height 5
click at [525, 68] on span "Test Screener" at bounding box center [523, 68] width 25 height 6
click at [519, 99] on link "Test screener" at bounding box center [516, 97] width 23 height 5
